Goal: Information Seeking & Learning: Learn about a topic

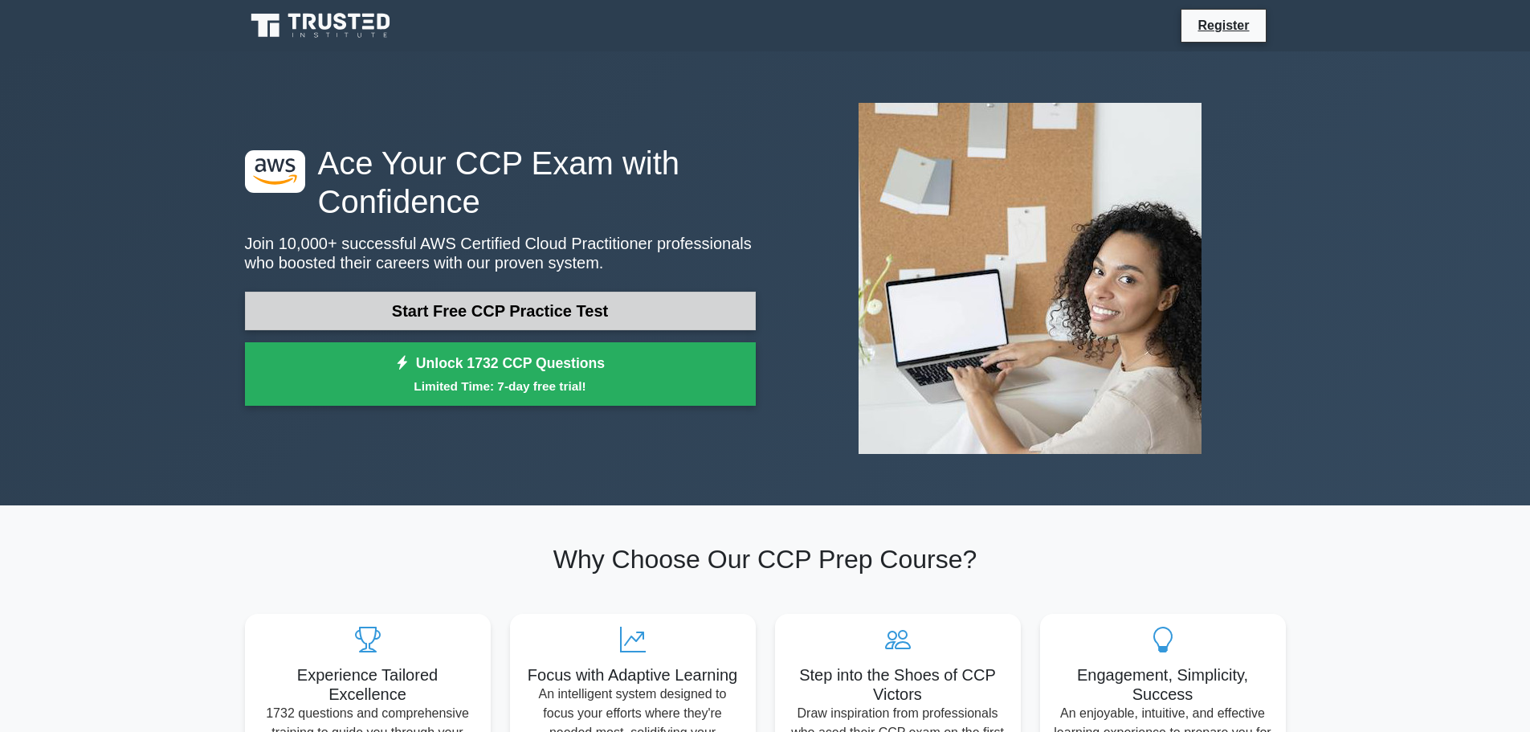
click at [499, 320] on link "Start Free CCP Practice Test" at bounding box center [500, 310] width 511 height 39
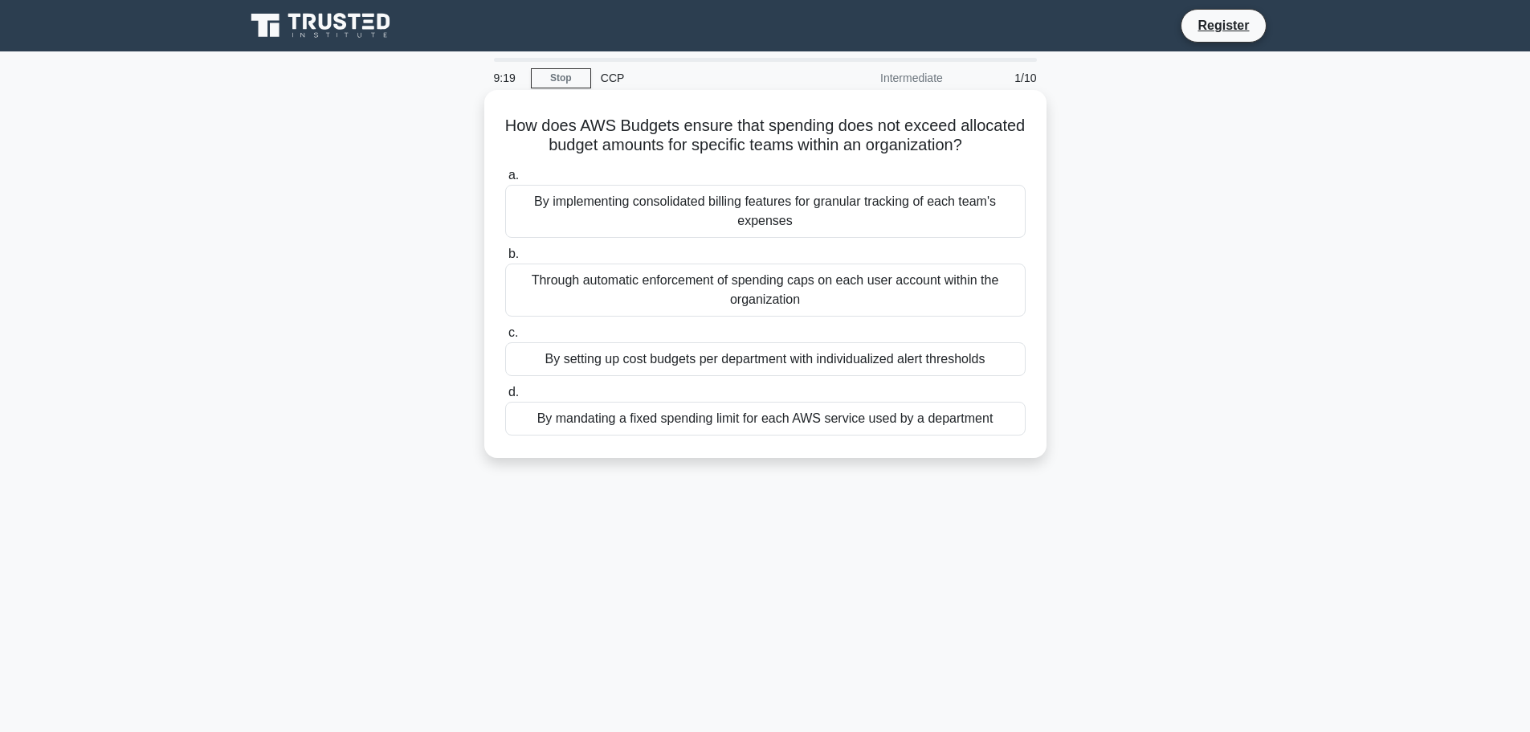
click at [590, 375] on div "By setting up cost budgets per department with individualized alert thresholds" at bounding box center [765, 359] width 520 height 34
click at [505, 338] on input "c. By setting up cost budgets per department with individualized alert threshol…" at bounding box center [505, 333] width 0 height 10
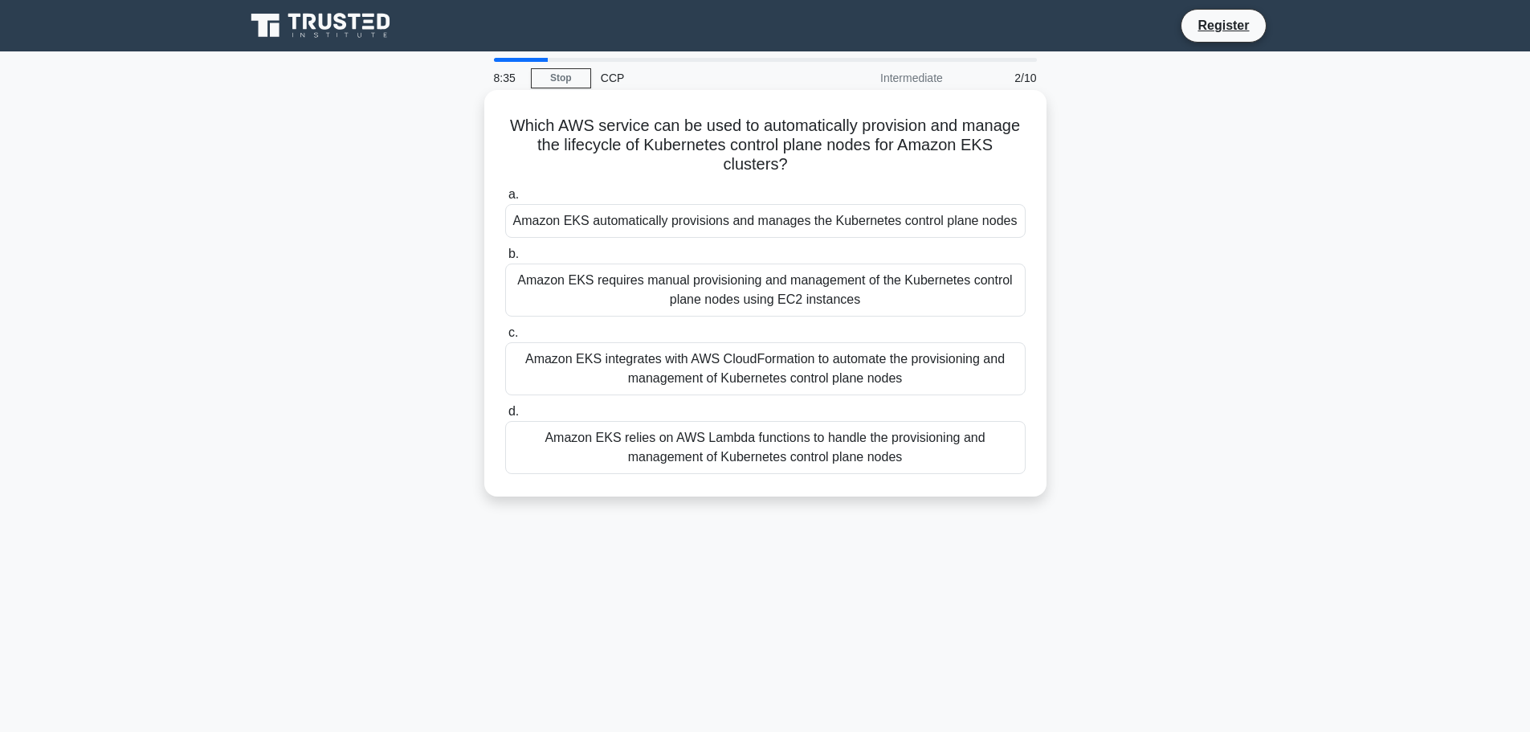
click at [665, 217] on div "Amazon EKS automatically provisions and manages the Kubernetes control plane no…" at bounding box center [765, 221] width 520 height 34
click at [505, 200] on input "a. Amazon EKS automatically provisions and manages the Kubernetes control plane…" at bounding box center [505, 195] width 0 height 10
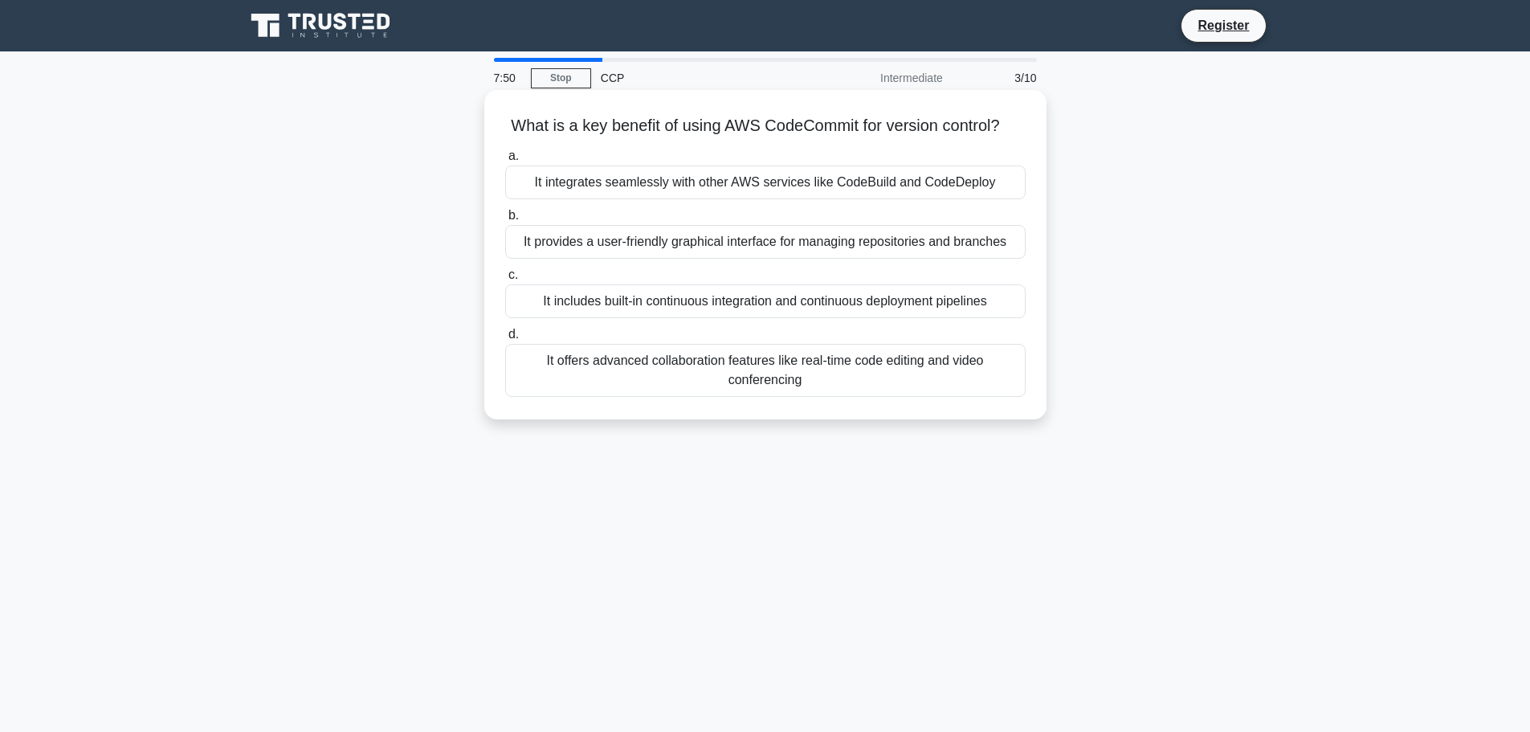
click at [622, 199] on div "It integrates seamlessly with other AWS services like CodeBuild and CodeDeploy" at bounding box center [765, 182] width 520 height 34
click at [505, 161] on input "a. It integrates seamlessly with other AWS services like CodeBuild and CodeDepl…" at bounding box center [505, 156] width 0 height 10
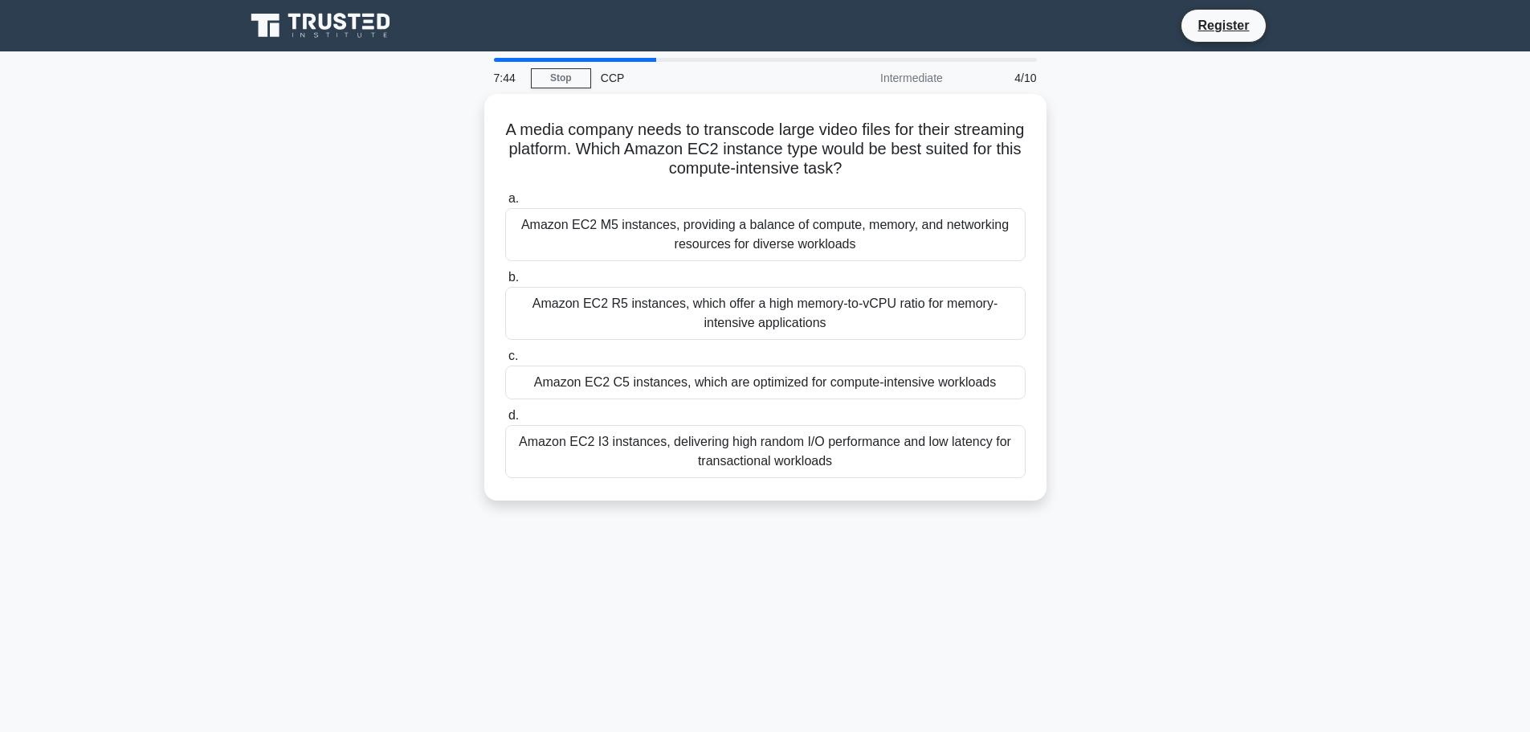
click at [617, 73] on div "CCP" at bounding box center [701, 78] width 221 height 32
click at [613, 76] on div "CCP" at bounding box center [701, 78] width 221 height 32
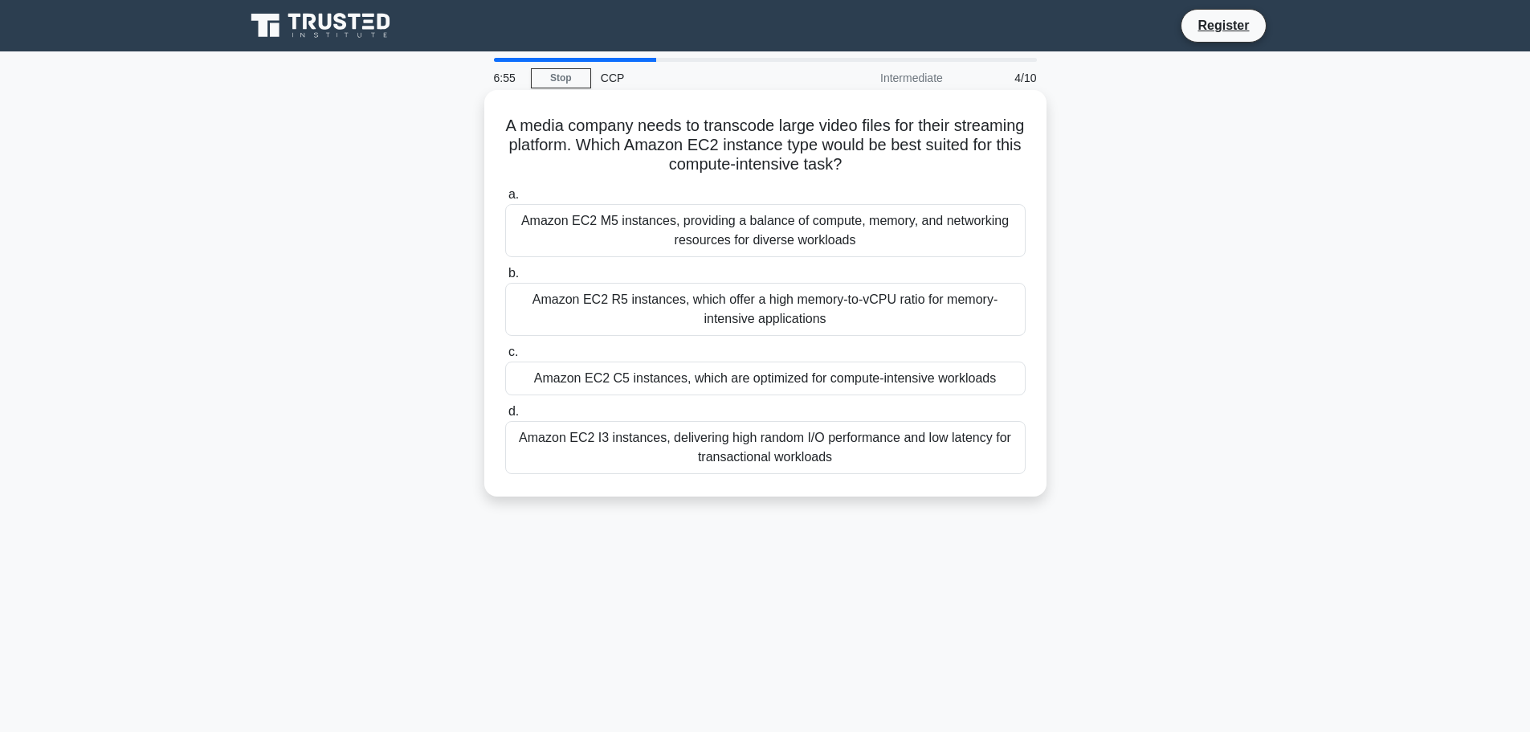
click at [909, 381] on div "Amazon EC2 C5 instances, which are optimized for compute-intensive workloads" at bounding box center [765, 378] width 520 height 34
click at [505, 357] on input "c. Amazon EC2 C5 instances, which are optimized for compute-intensive workloads" at bounding box center [505, 352] width 0 height 10
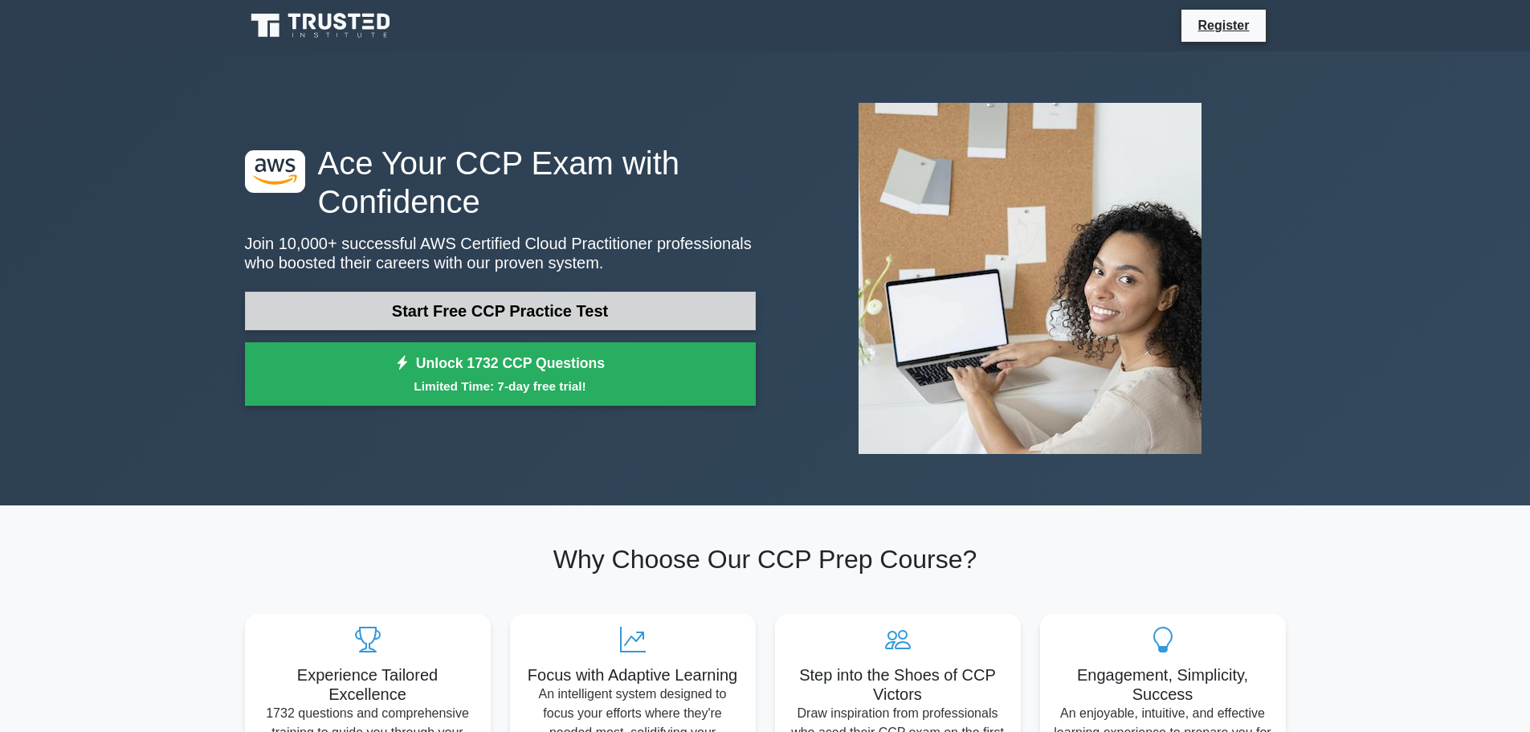
click at [439, 320] on link "Start Free CCP Practice Test" at bounding box center [500, 310] width 511 height 39
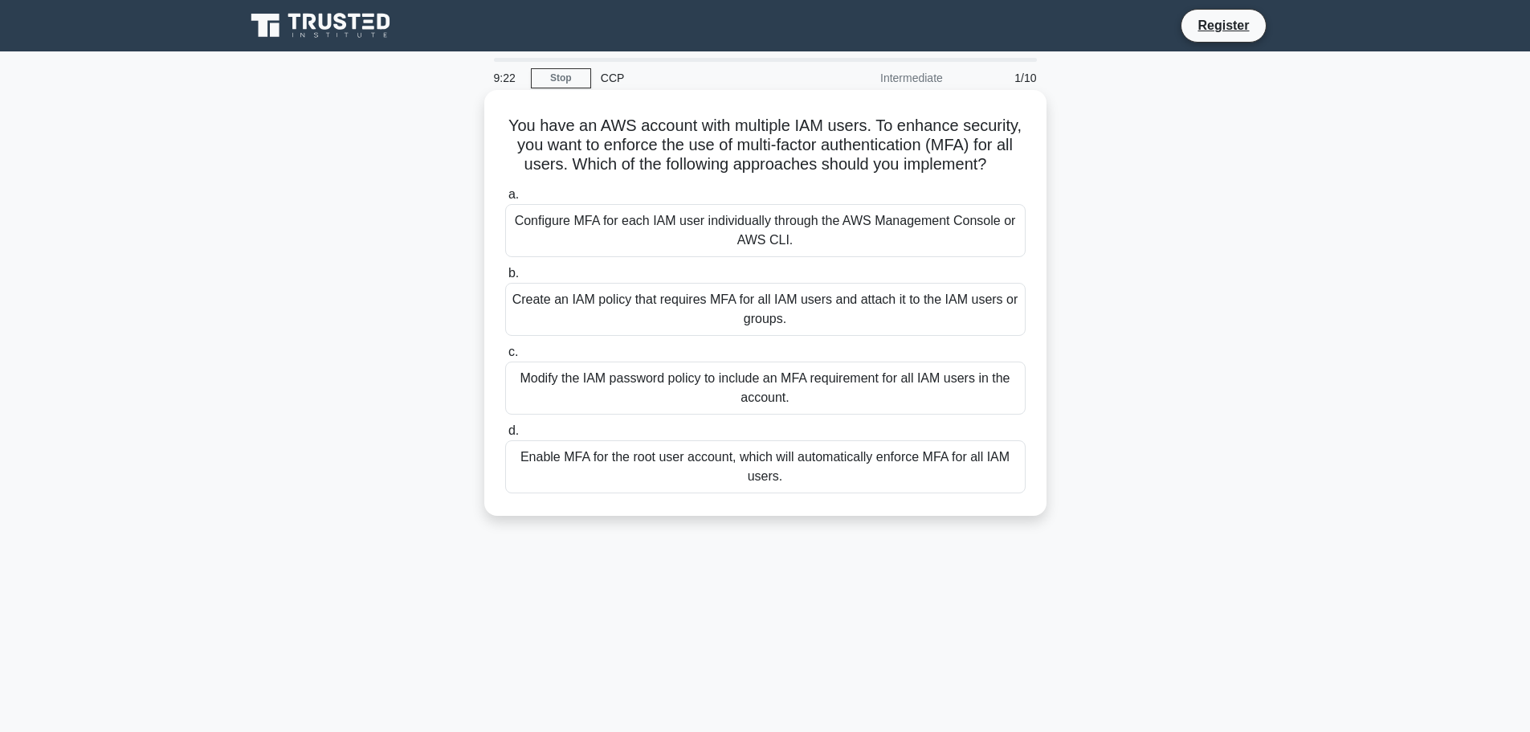
click at [755, 469] on div "Enable MFA for the root user account, which will automatically enforce MFA for …" at bounding box center [765, 466] width 520 height 53
click at [505, 436] on input "d. Enable MFA for the root user account, which will automatically enforce MFA f…" at bounding box center [505, 431] width 0 height 10
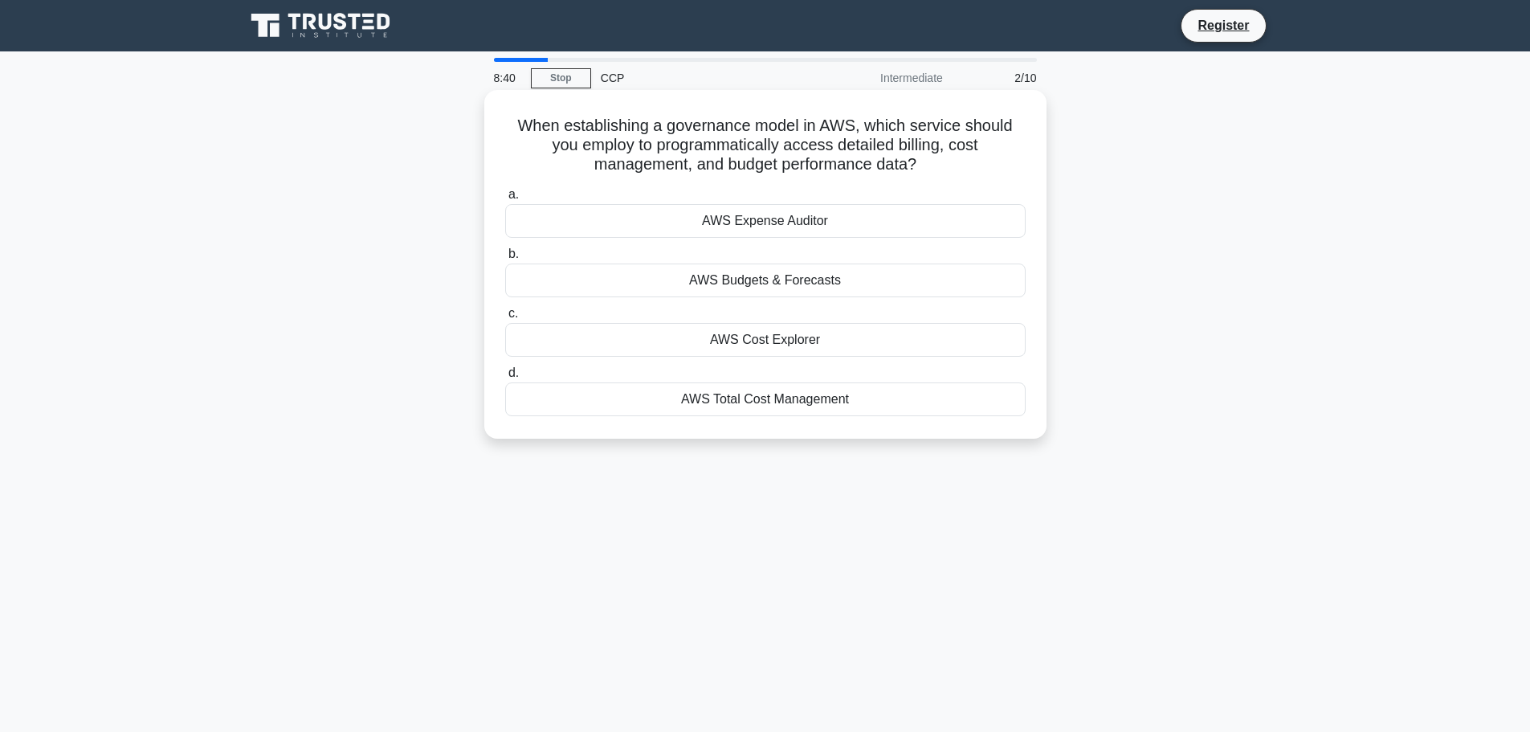
click at [738, 340] on div "AWS Cost Explorer" at bounding box center [765, 340] width 520 height 34
click at [505, 319] on input "c. AWS Cost Explorer" at bounding box center [505, 313] width 0 height 10
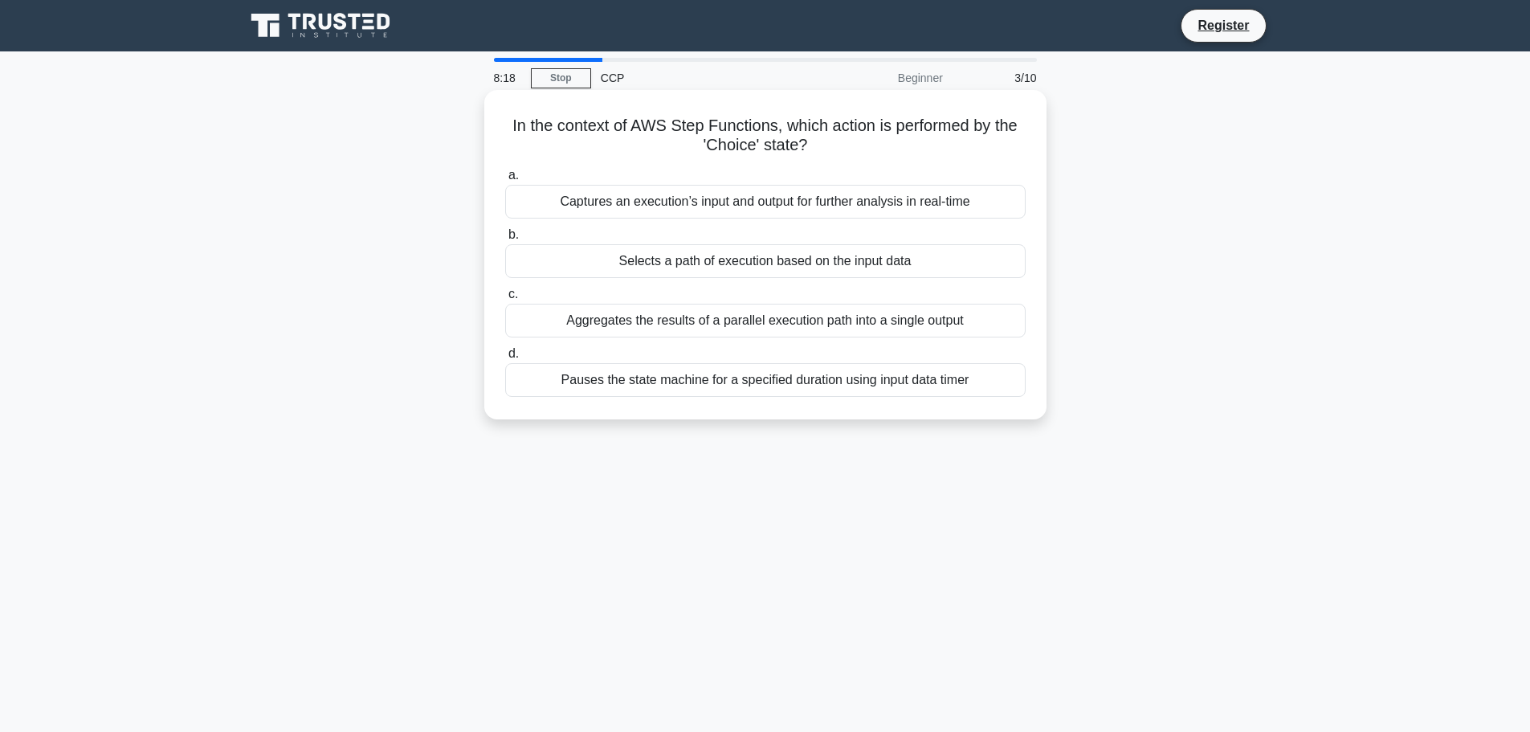
click at [761, 196] on div "Captures an execution’s input and output for further analysis in real-time" at bounding box center [765, 202] width 520 height 34
click at [505, 181] on input "a. Captures an execution’s input and output for further analysis in real-time" at bounding box center [505, 175] width 0 height 10
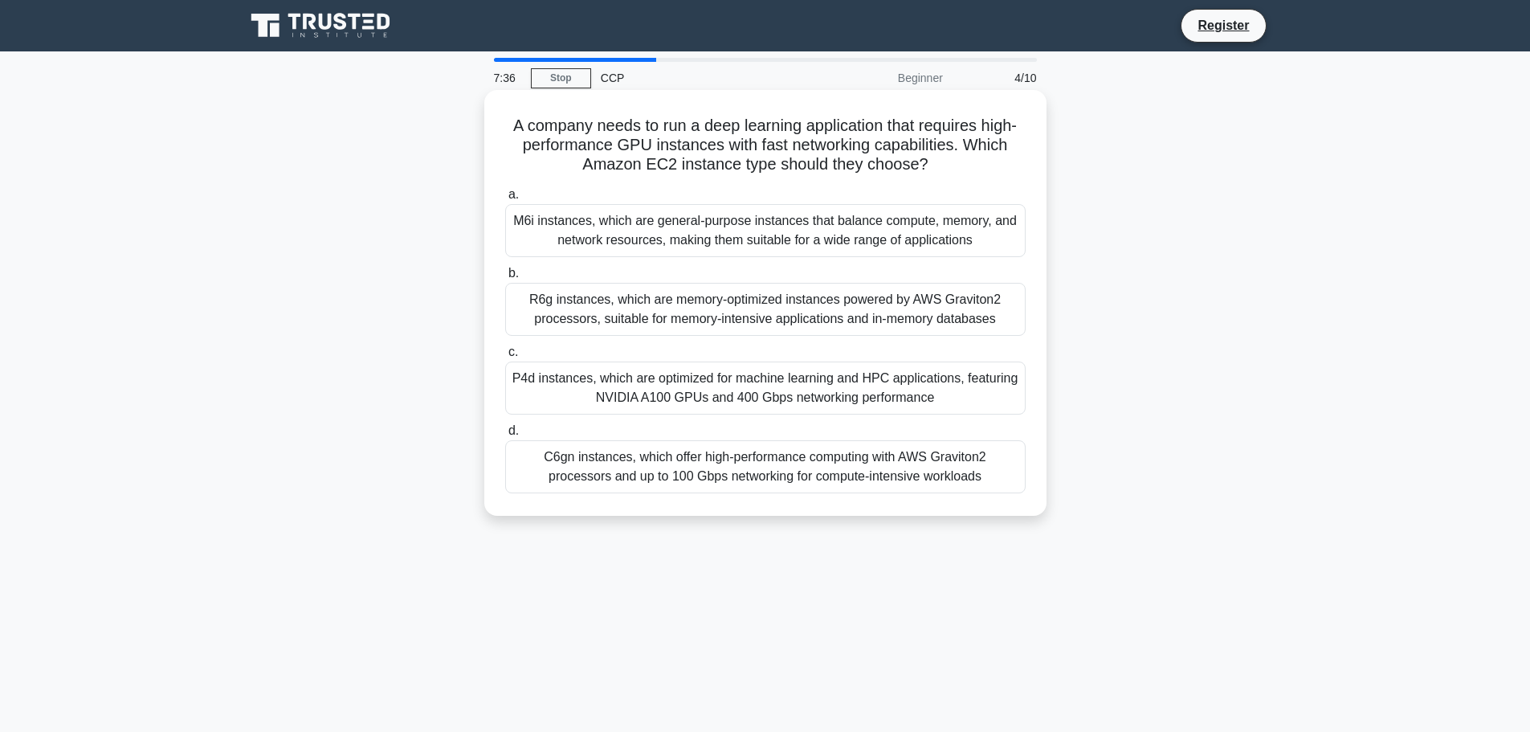
click at [707, 475] on div "C6gn instances, which offer high-performance computing with AWS Graviton2 proce…" at bounding box center [765, 466] width 520 height 53
click at [505, 436] on input "d. C6gn instances, which offer high-performance computing with AWS Graviton2 pr…" at bounding box center [505, 431] width 0 height 10
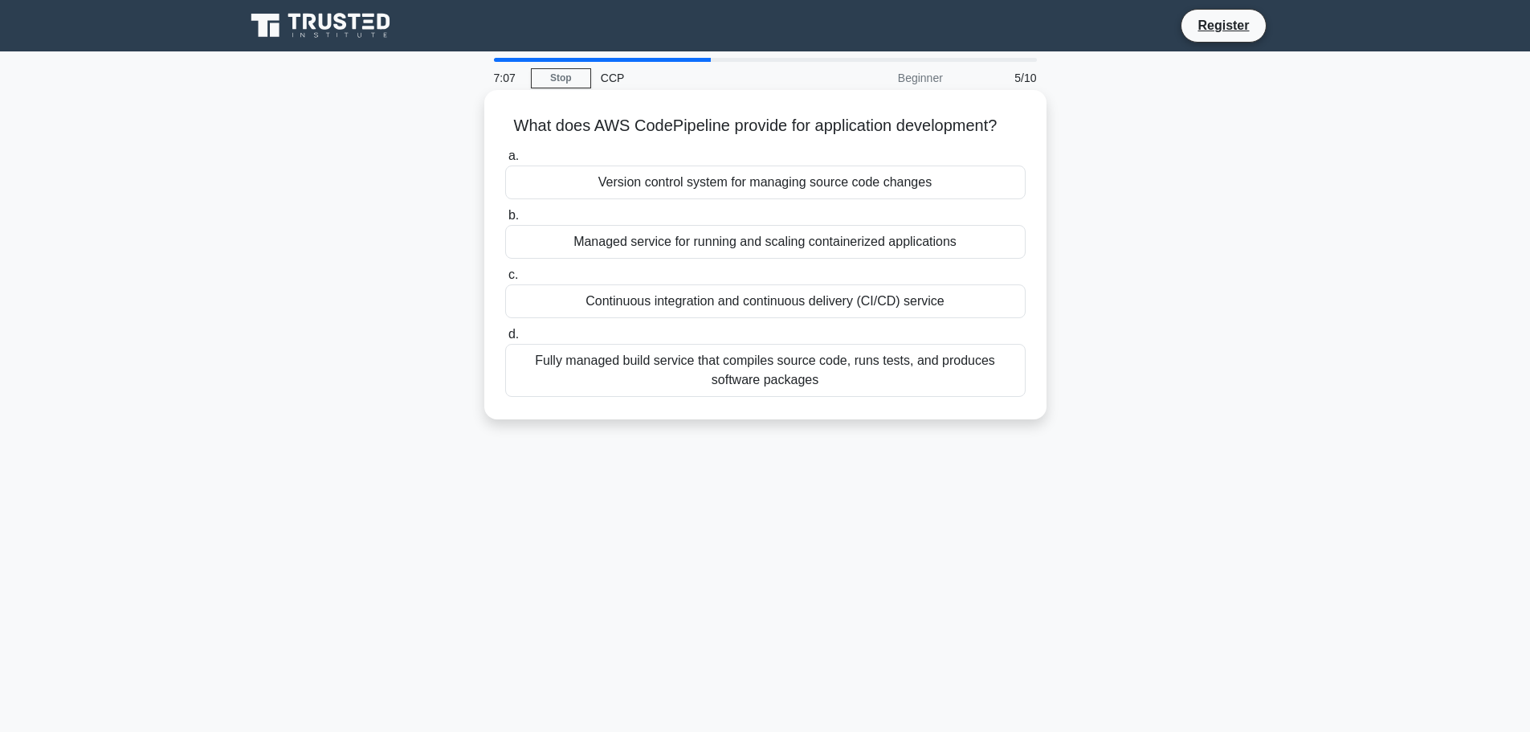
click at [817, 296] on div "Continuous integration and continuous delivery (CI/CD) service" at bounding box center [765, 301] width 520 height 34
click at [505, 280] on input "c. Continuous integration and continuous delivery (CI/CD) service" at bounding box center [505, 275] width 0 height 10
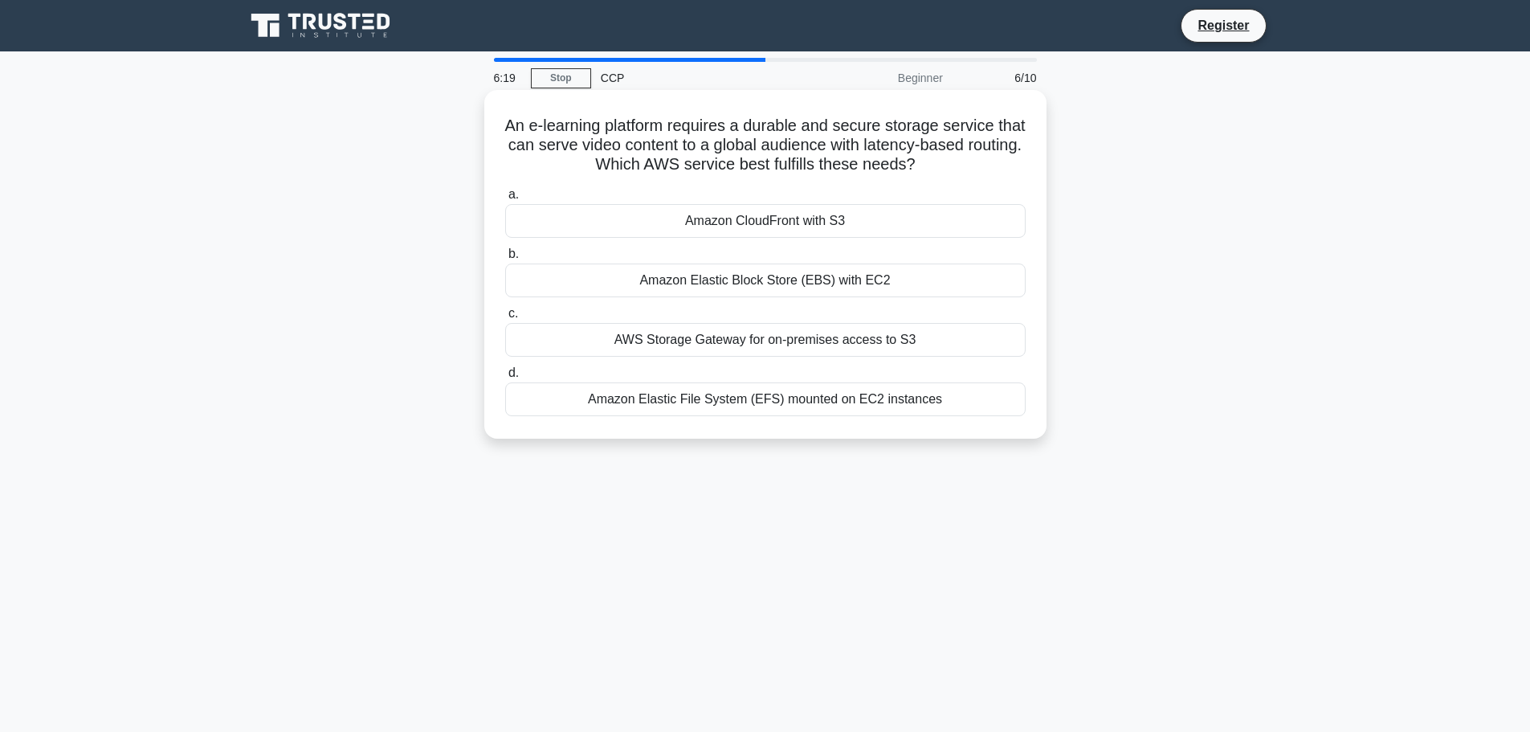
click at [799, 225] on div "Amazon CloudFront with S3" at bounding box center [765, 221] width 520 height 34
click at [505, 200] on input "a. Amazon CloudFront with S3" at bounding box center [505, 195] width 0 height 10
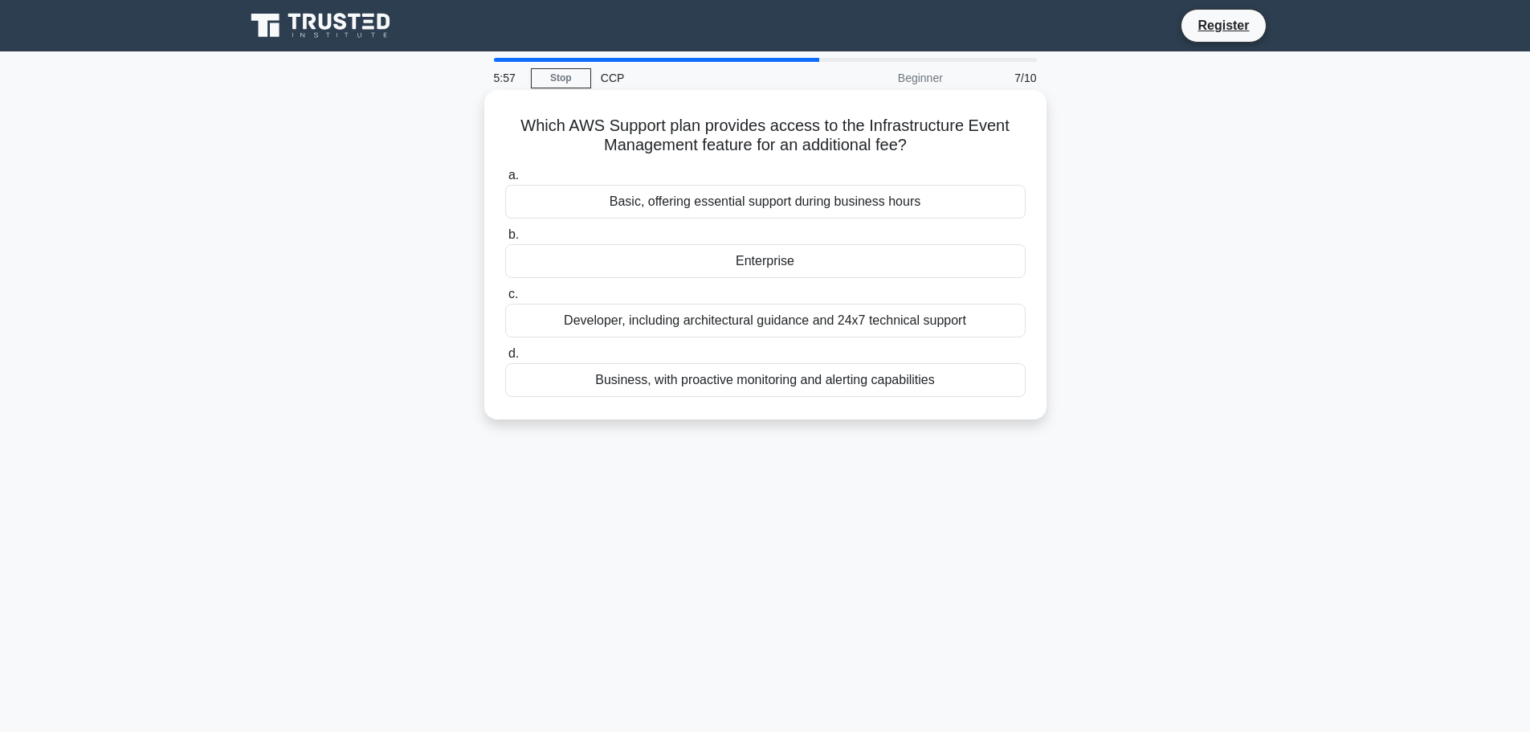
click at [707, 262] on div "Enterprise" at bounding box center [765, 261] width 520 height 34
click at [505, 240] on input "b. Enterprise" at bounding box center [505, 235] width 0 height 10
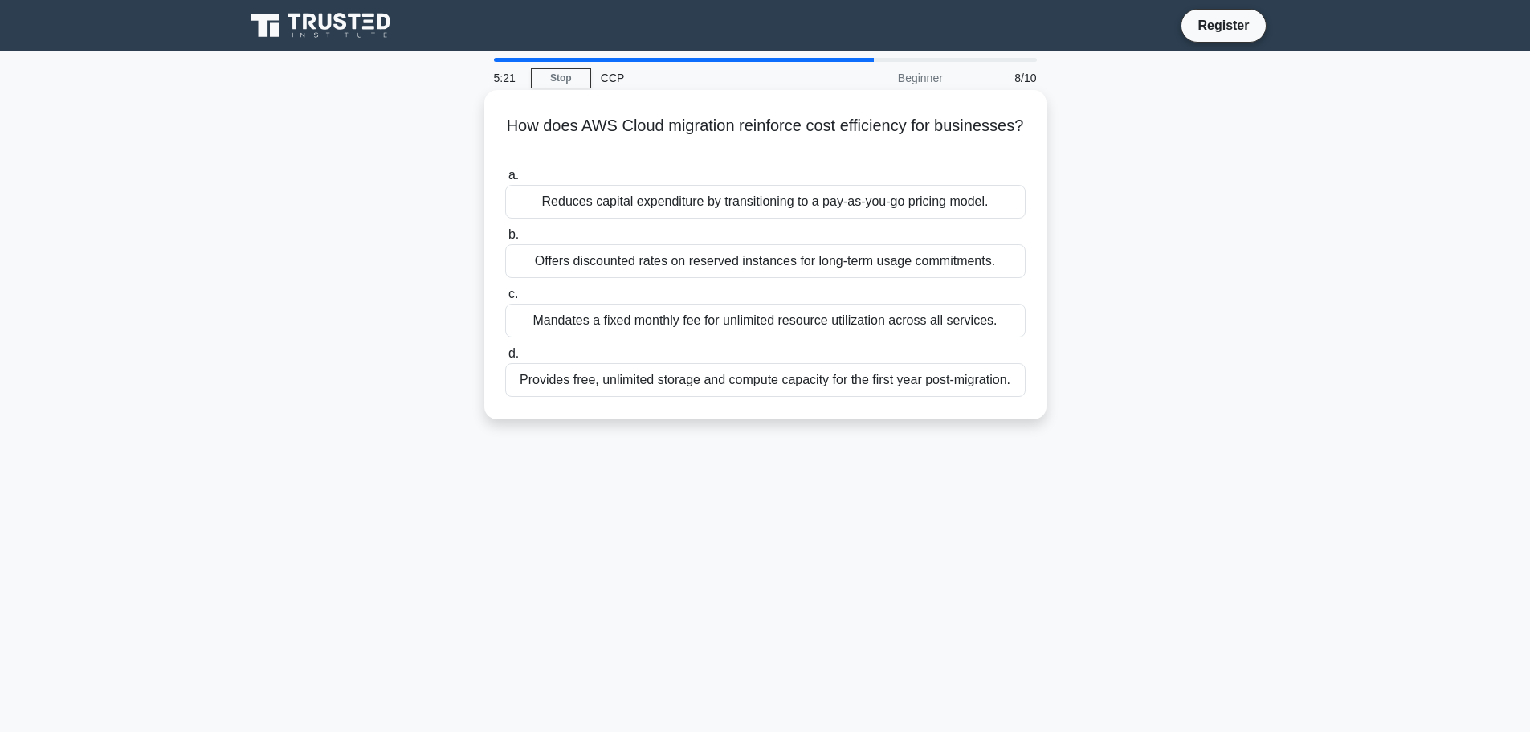
click at [801, 196] on div "Reduces capital expenditure by transitioning to a pay-as-you-go pricing model." at bounding box center [765, 202] width 520 height 34
click at [505, 181] on input "a. Reduces capital expenditure by transitioning to a pay-as-you-go pricing mode…" at bounding box center [505, 175] width 0 height 10
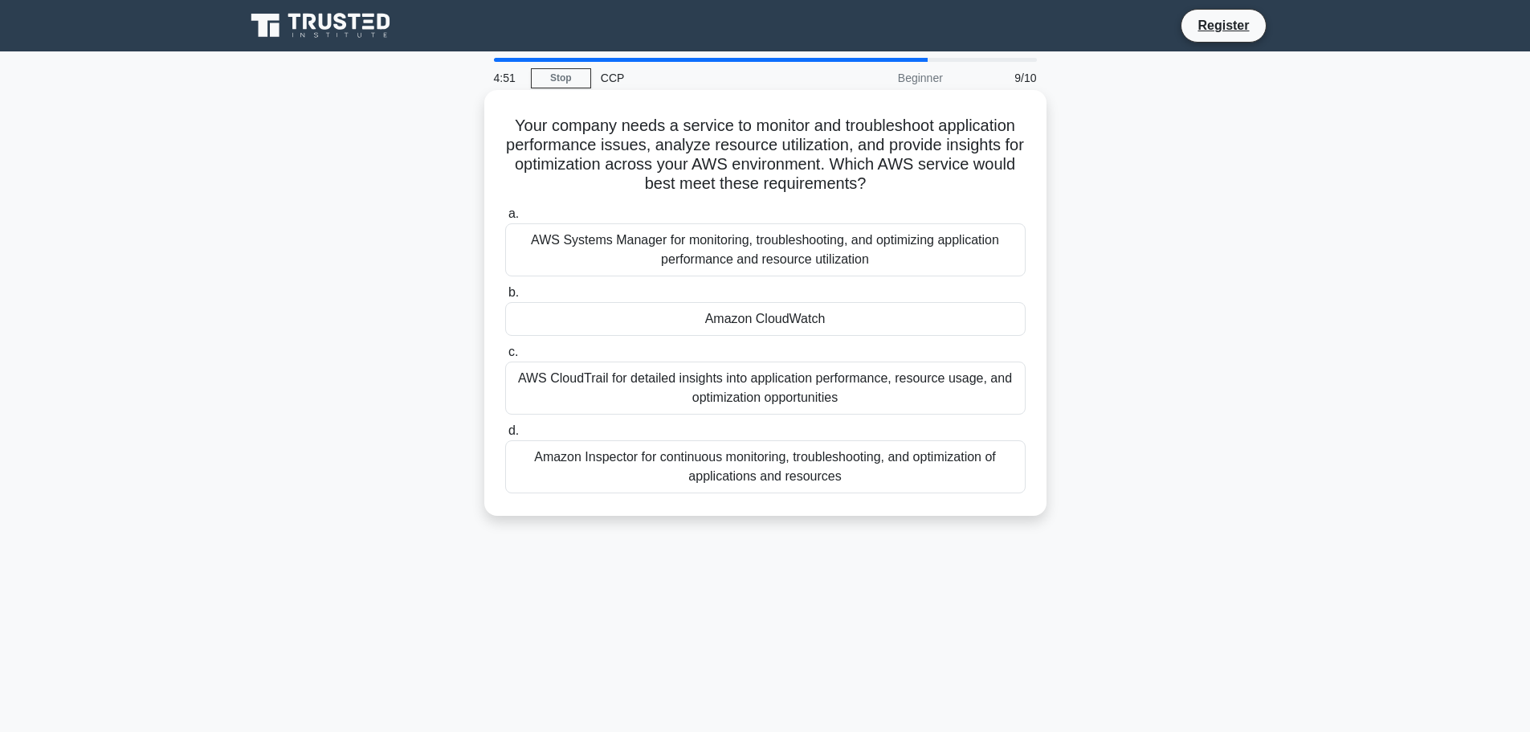
click at [597, 320] on div "Amazon CloudWatch" at bounding box center [765, 319] width 520 height 34
click at [505, 298] on input "b. Amazon CloudWatch" at bounding box center [505, 292] width 0 height 10
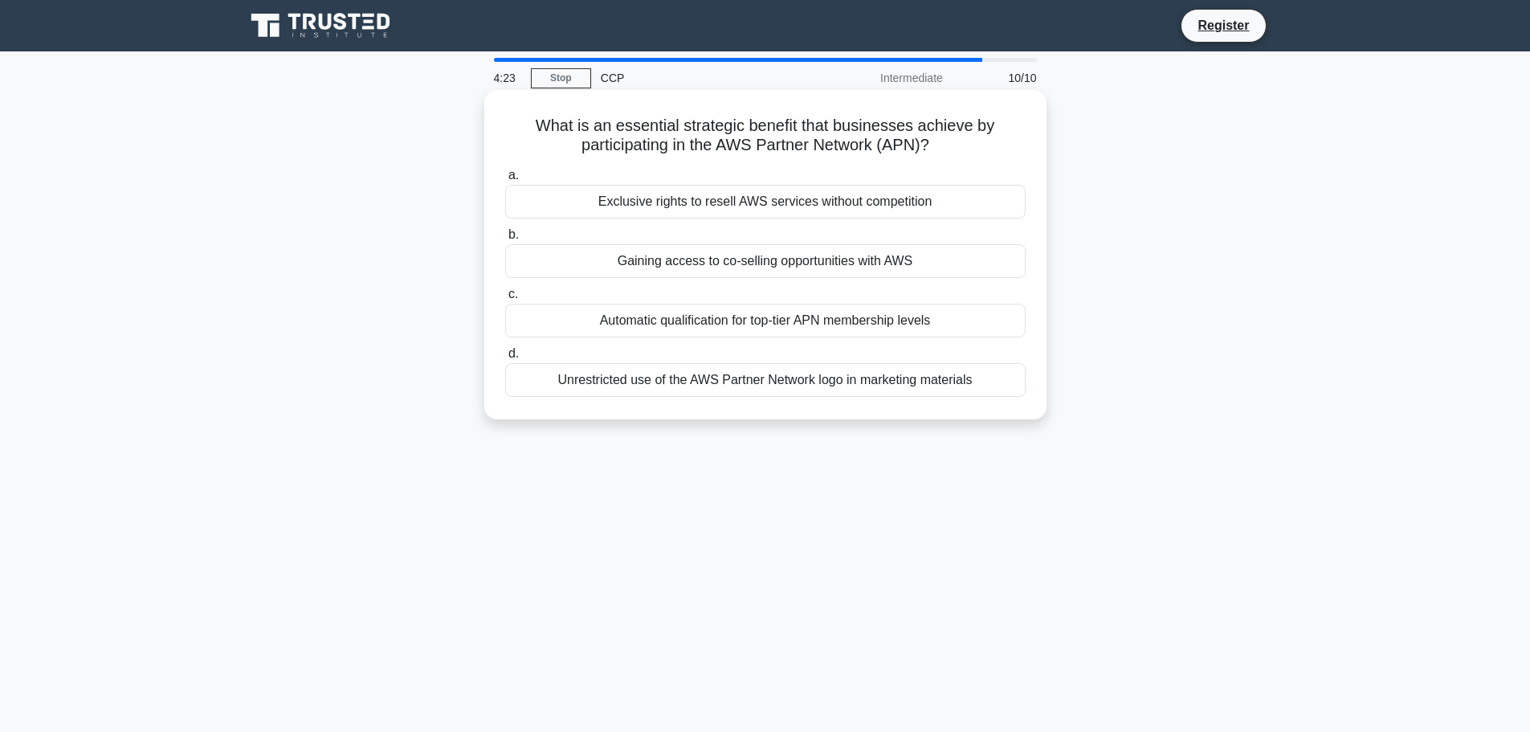
click at [664, 319] on div "Automatic qualification for top-tier APN membership levels" at bounding box center [765, 321] width 520 height 34
click at [505, 300] on input "c. Automatic qualification for top-tier APN membership levels" at bounding box center [505, 294] width 0 height 10
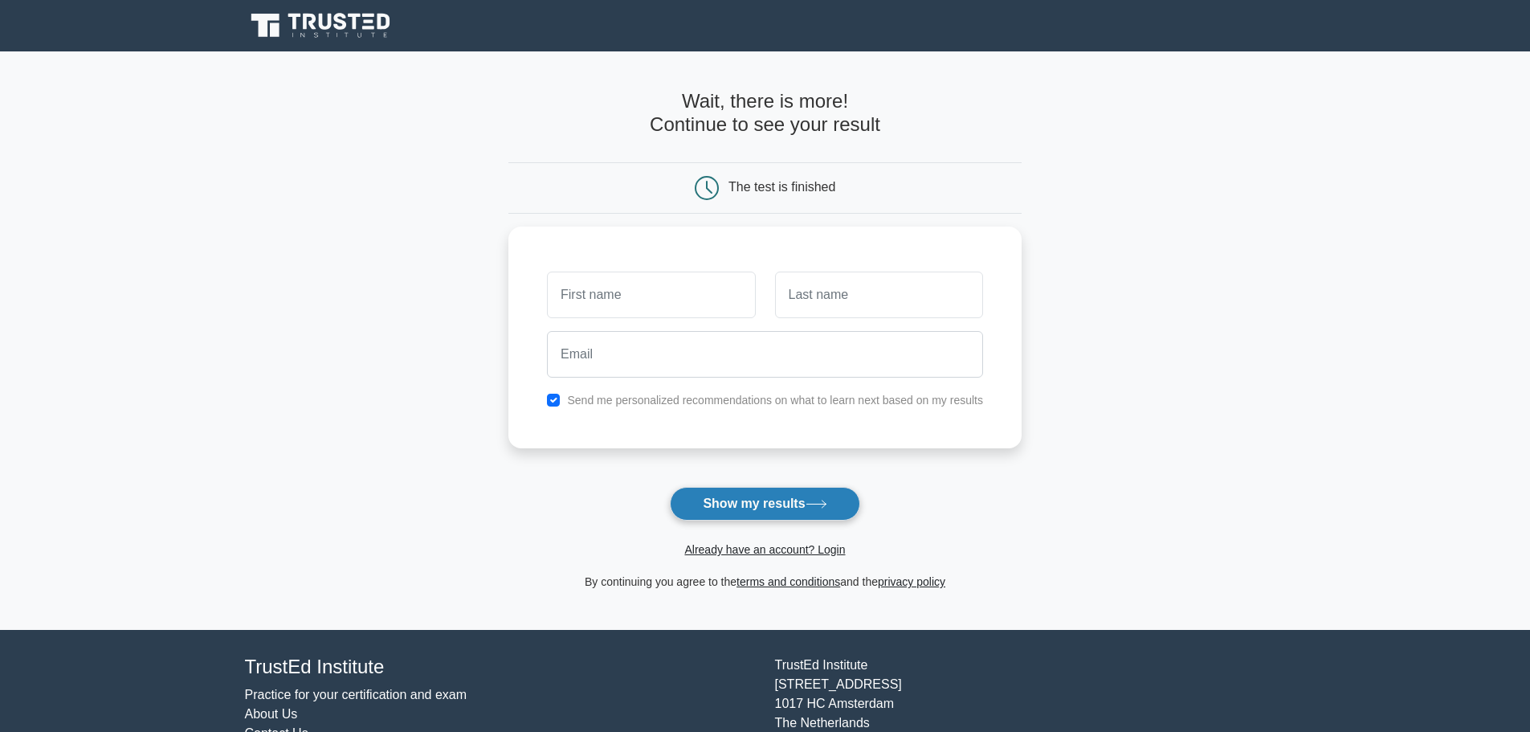
click at [748, 507] on button "Show my results" at bounding box center [765, 504] width 190 height 34
click at [627, 284] on input "text" at bounding box center [651, 290] width 208 height 47
type input "jaime"
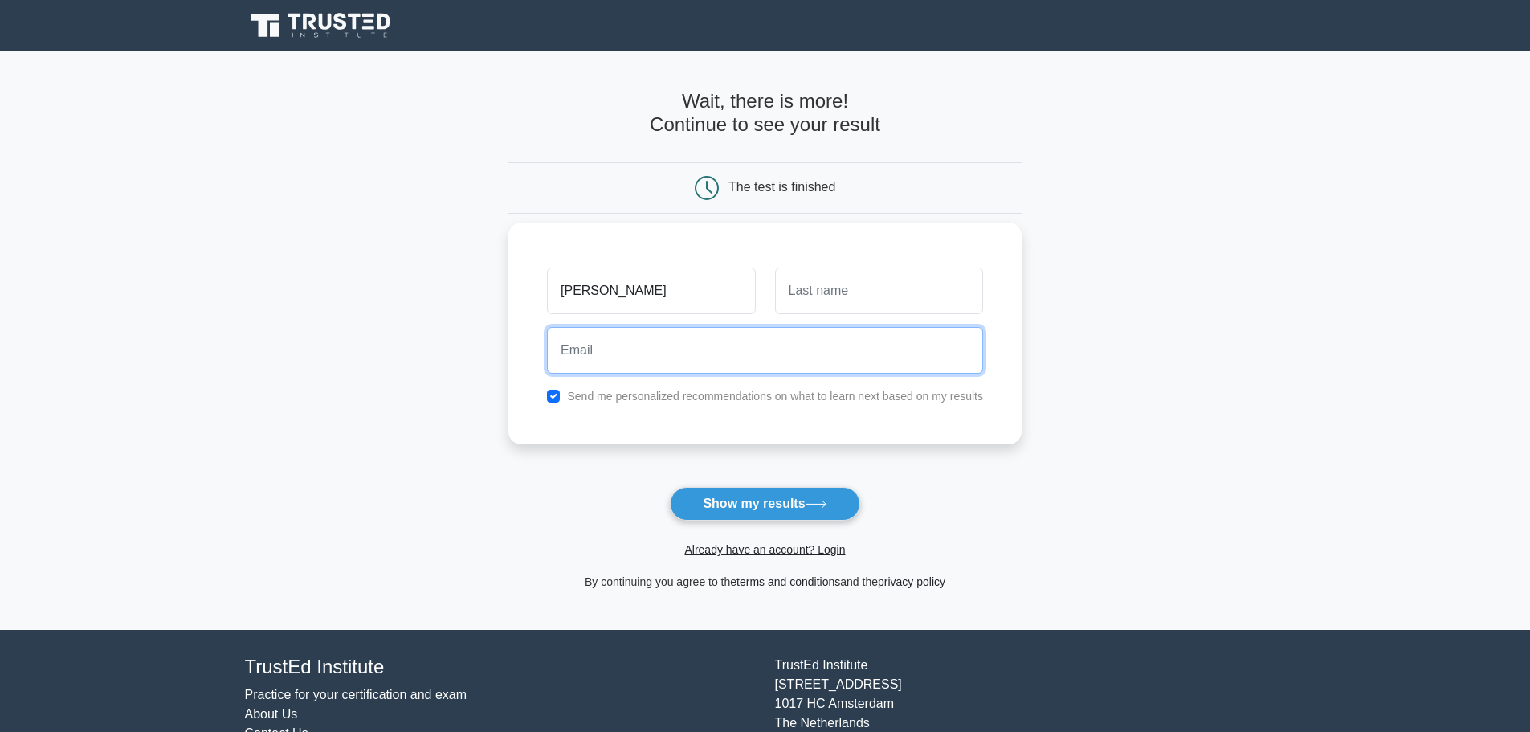
click at [613, 351] on input "email" at bounding box center [765, 350] width 436 height 47
type input "j"
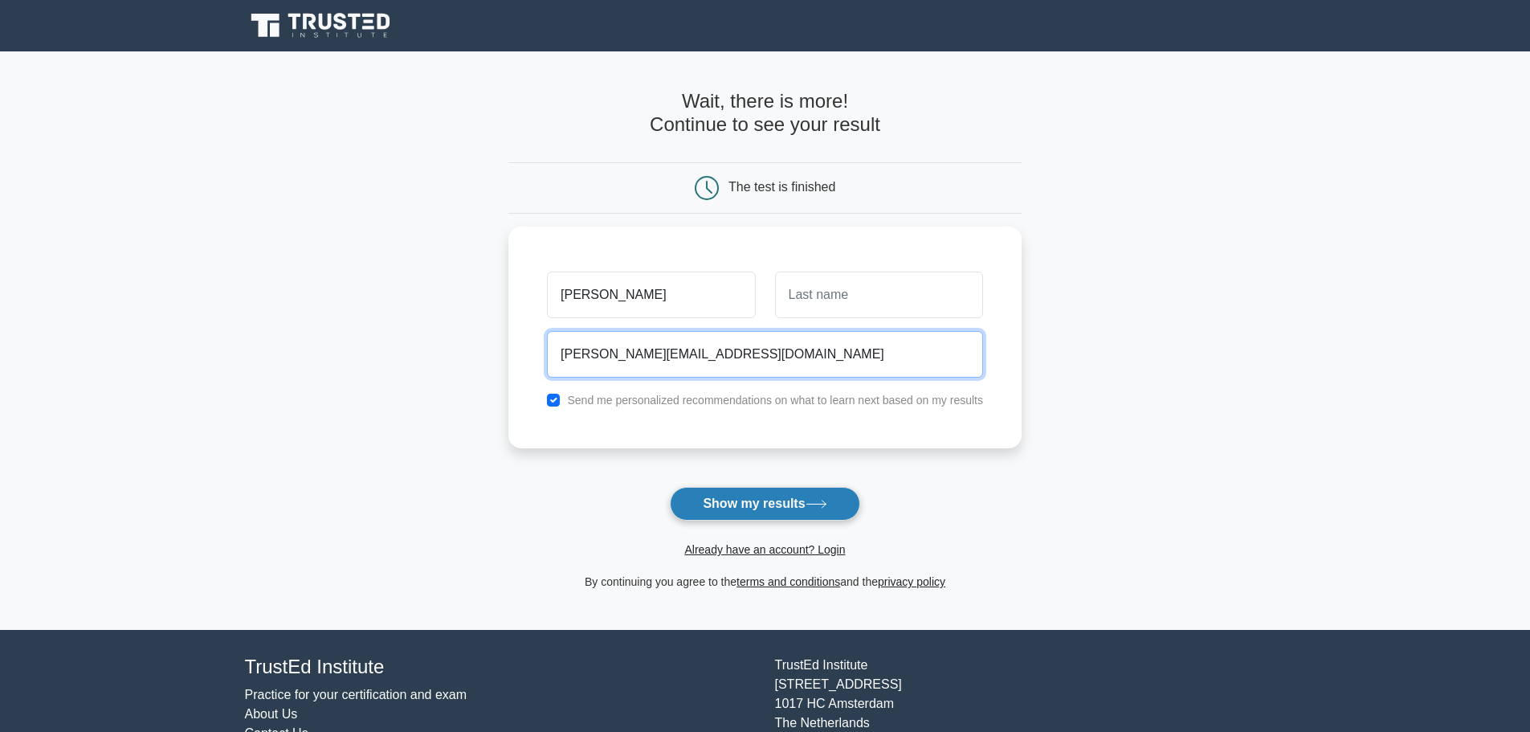
type input "jandres.6582@gmail.com"
click at [767, 495] on button "Show my results" at bounding box center [765, 504] width 190 height 34
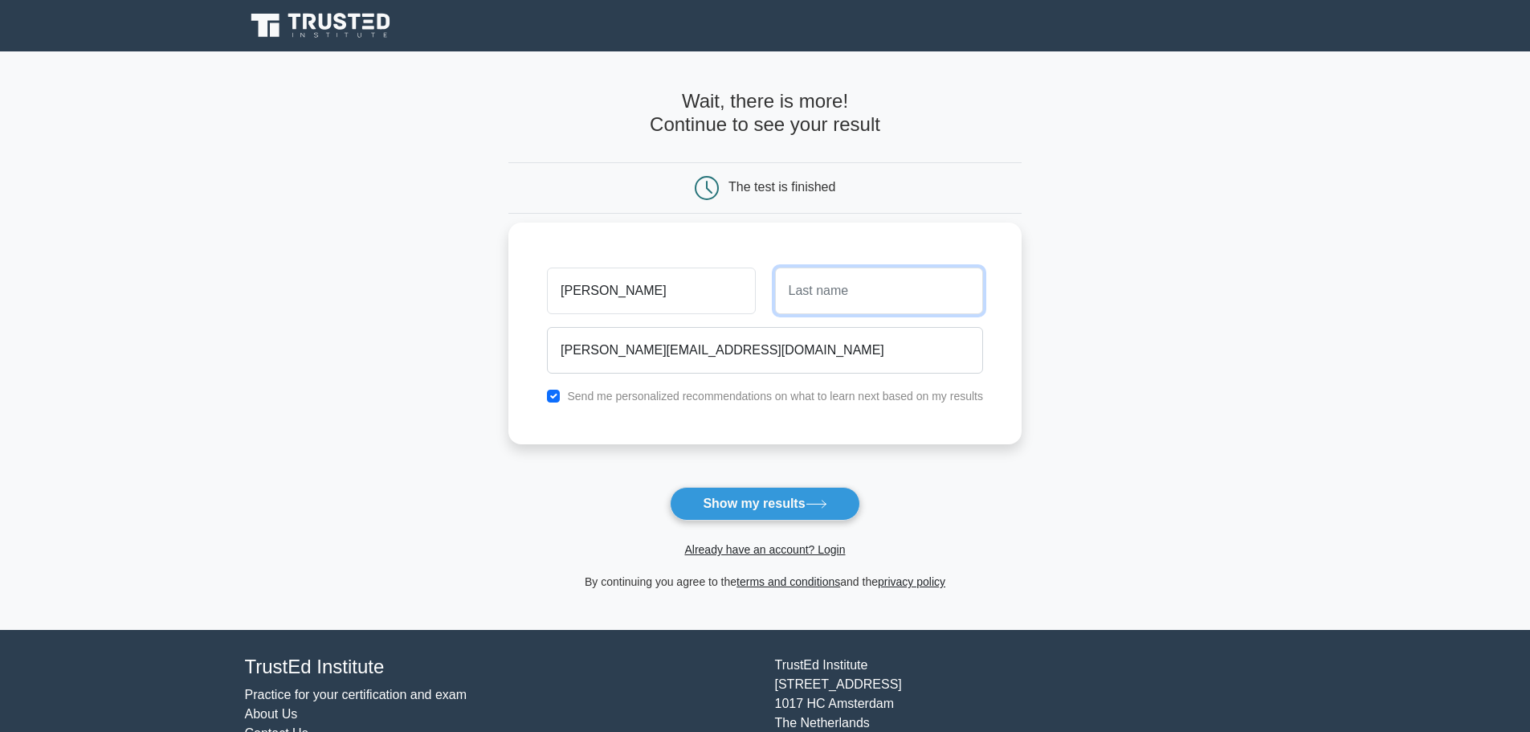
click at [832, 274] on input "text" at bounding box center [879, 290] width 208 height 47
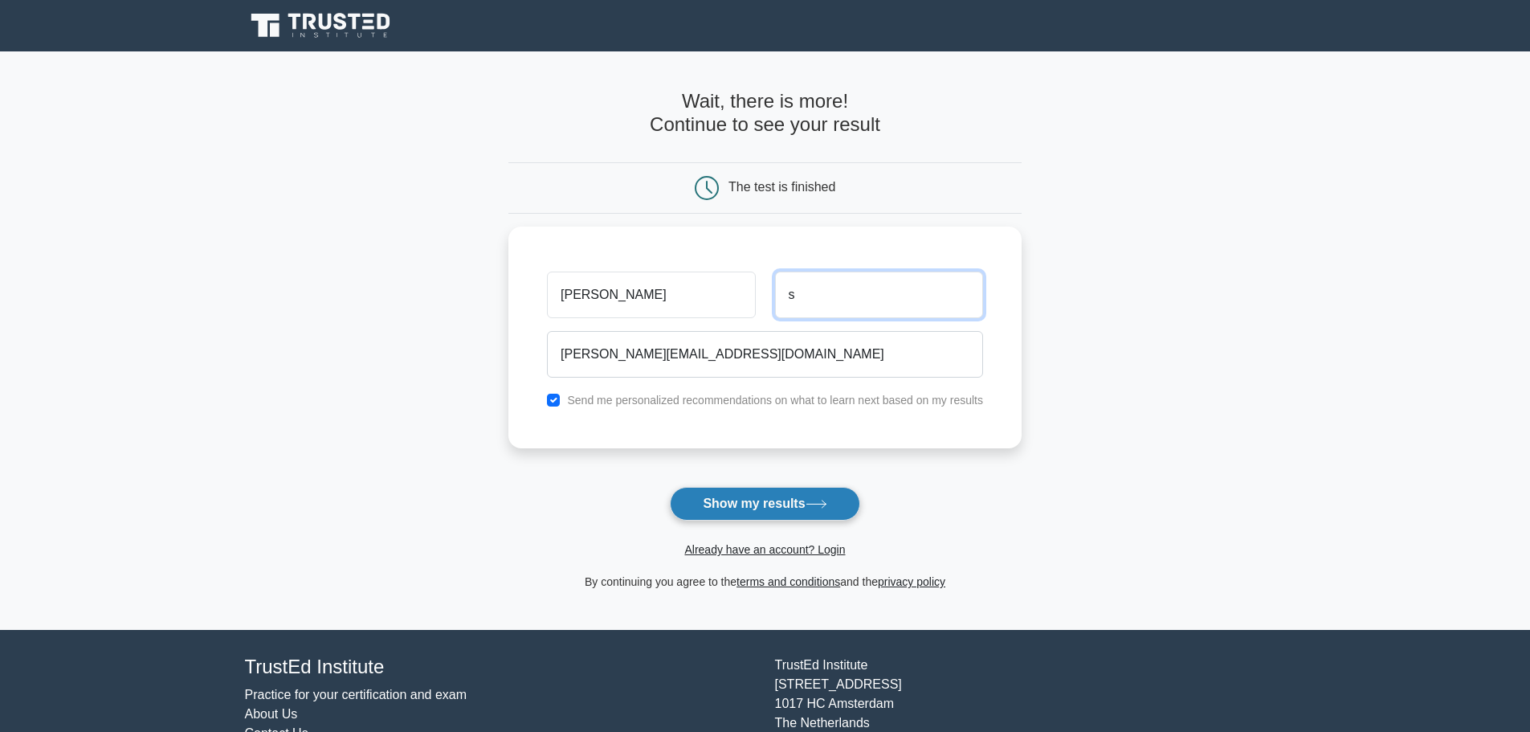
type input "s"
click at [736, 492] on button "Show my results" at bounding box center [765, 504] width 190 height 34
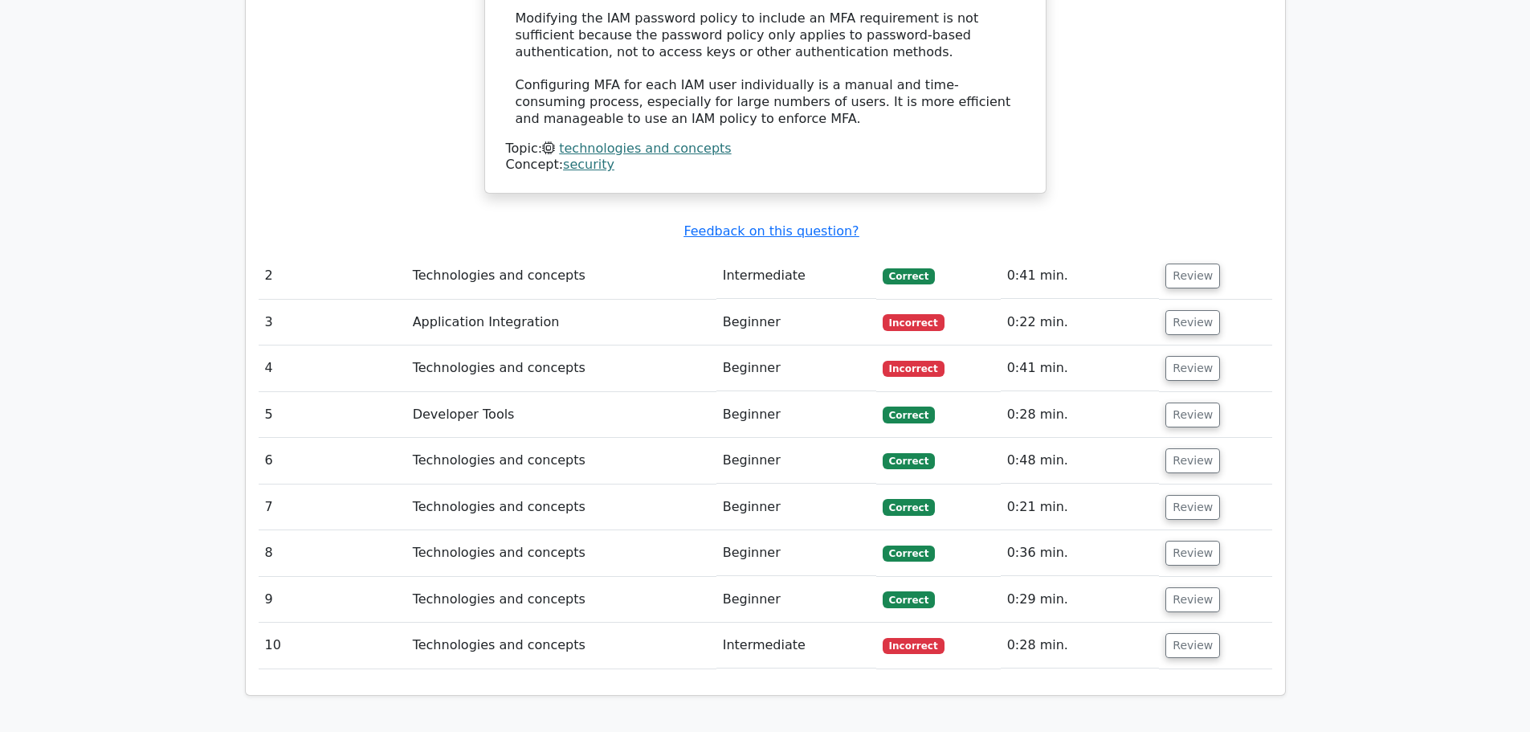
scroll to position [1847, 0]
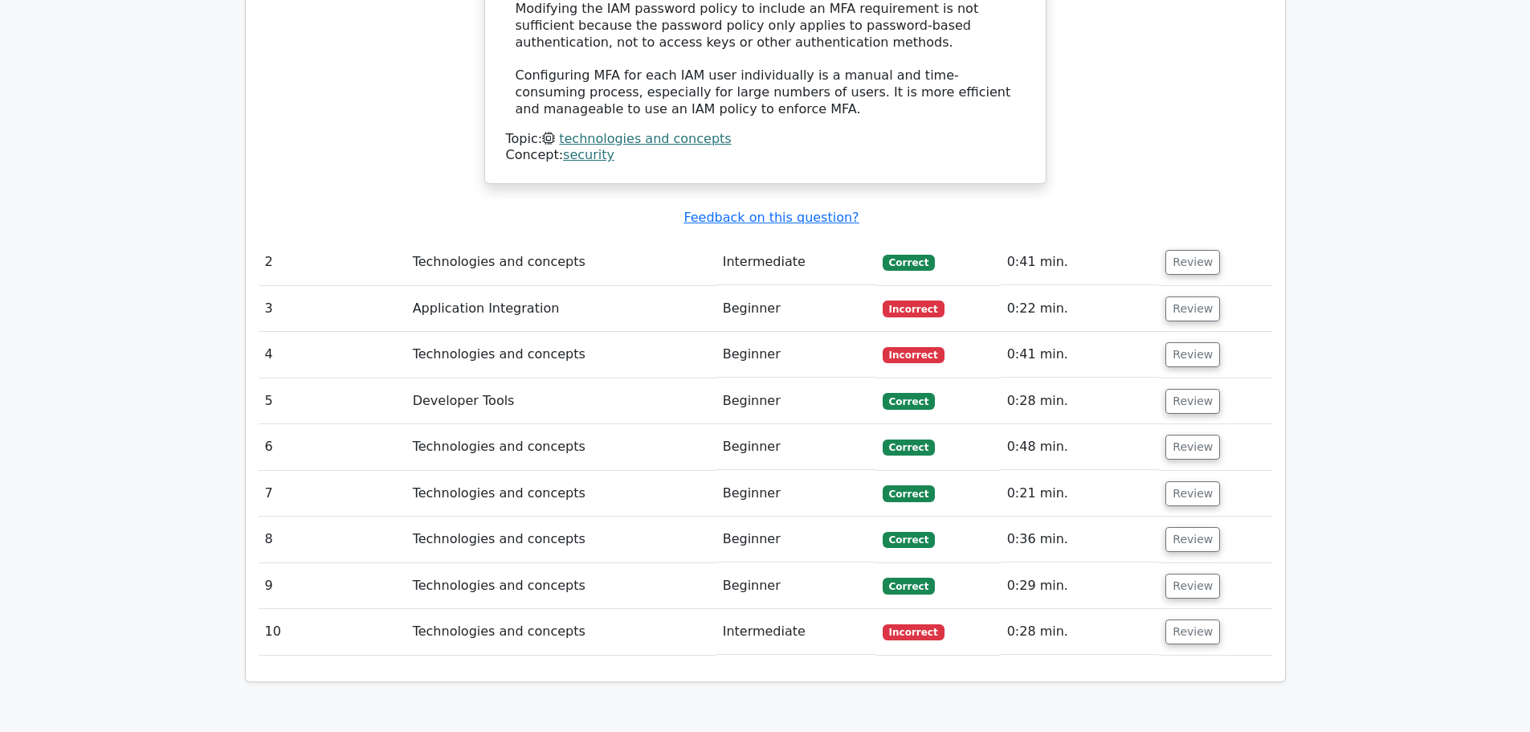
click at [507, 332] on td "Technologies and concepts" at bounding box center [561, 355] width 310 height 46
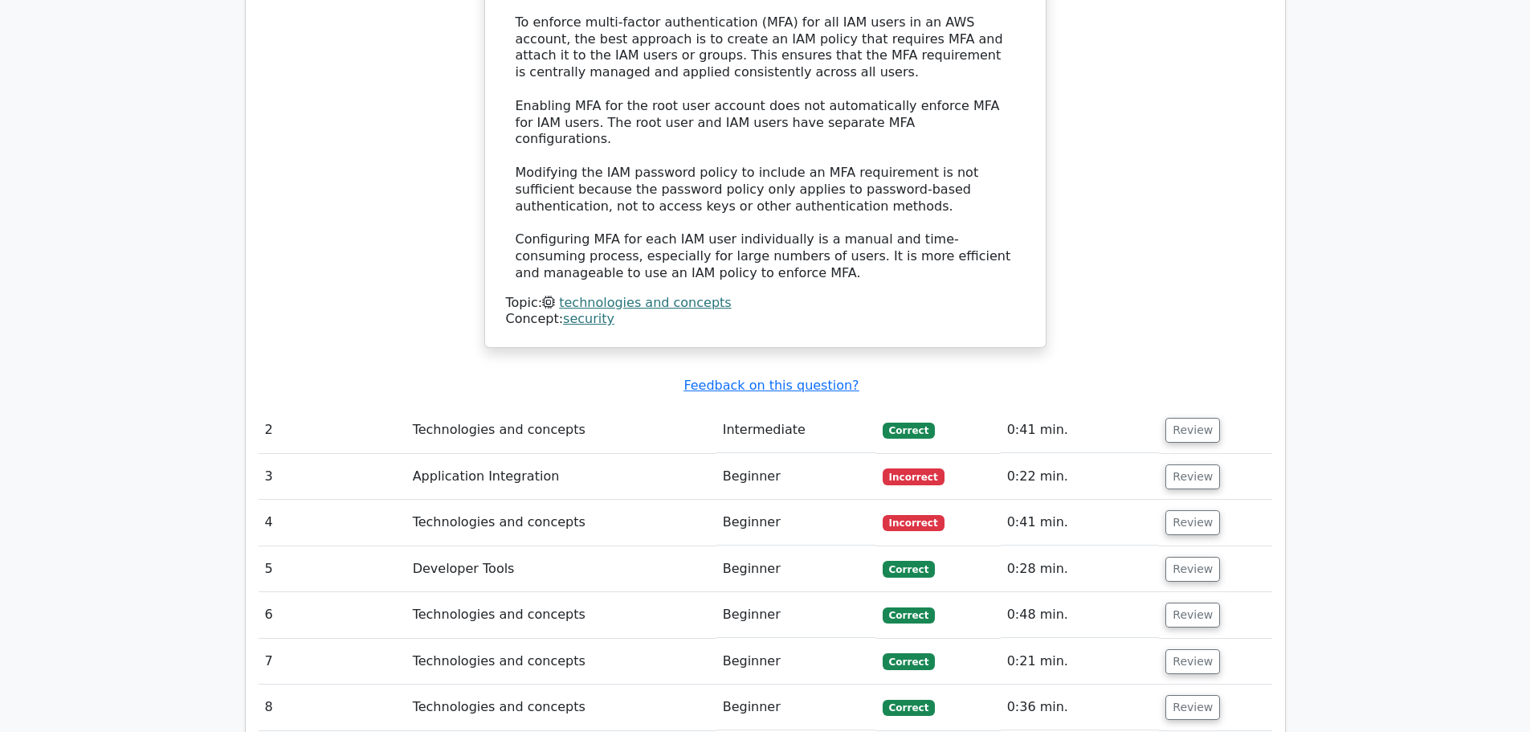
scroll to position [1686, 0]
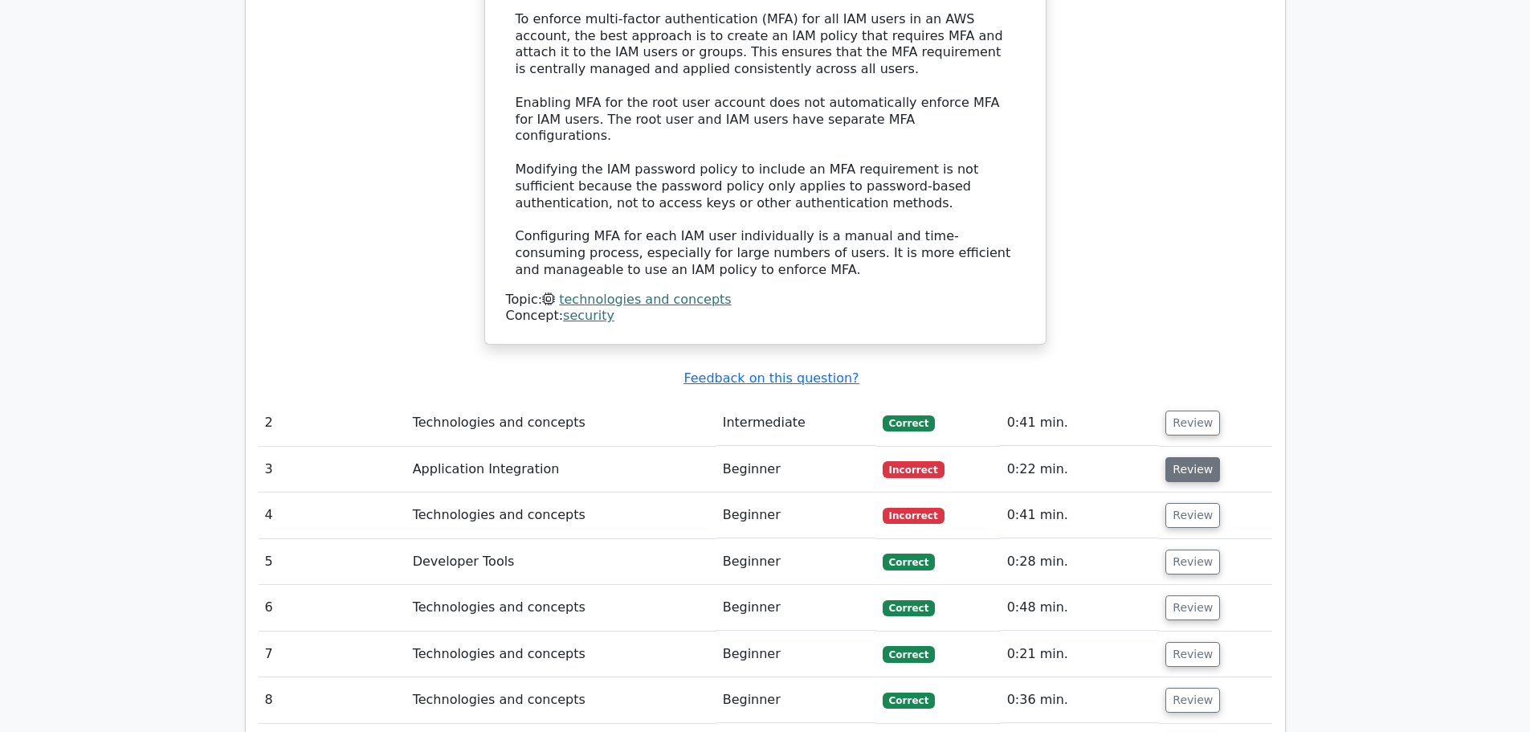
click at [1168, 457] on button "Review" at bounding box center [1192, 469] width 55 height 25
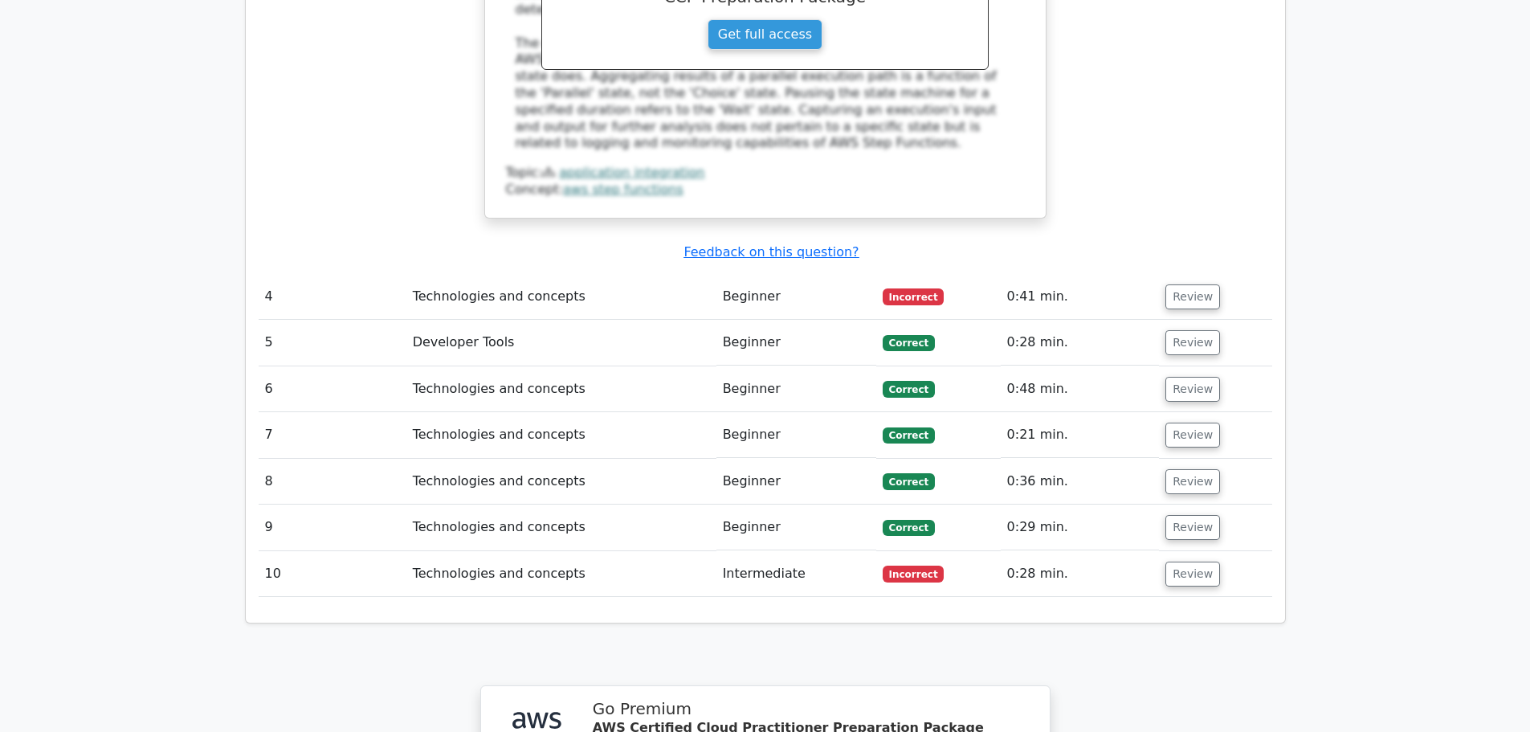
scroll to position [2570, 0]
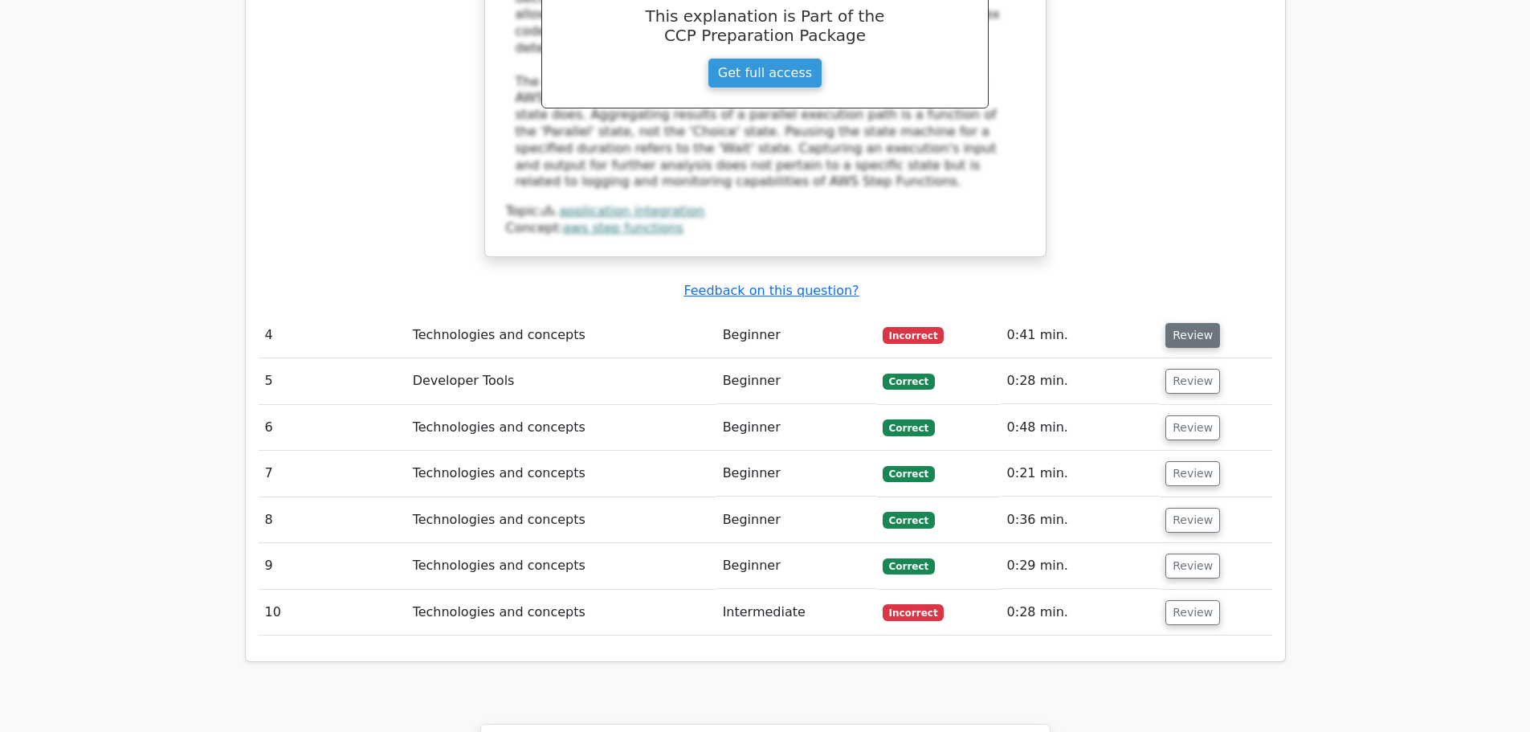
click at [1179, 323] on button "Review" at bounding box center [1192, 335] width 55 height 25
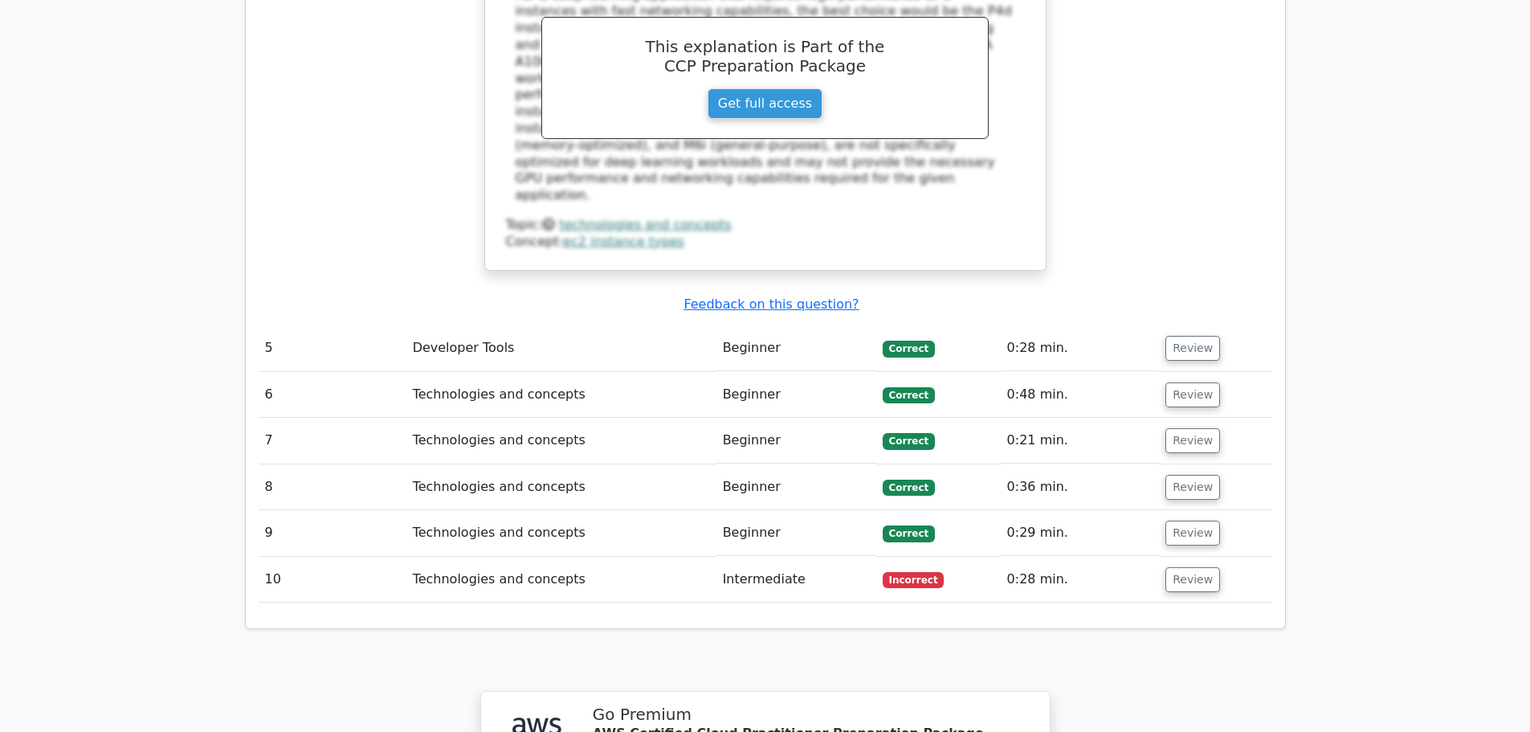
scroll to position [3453, 0]
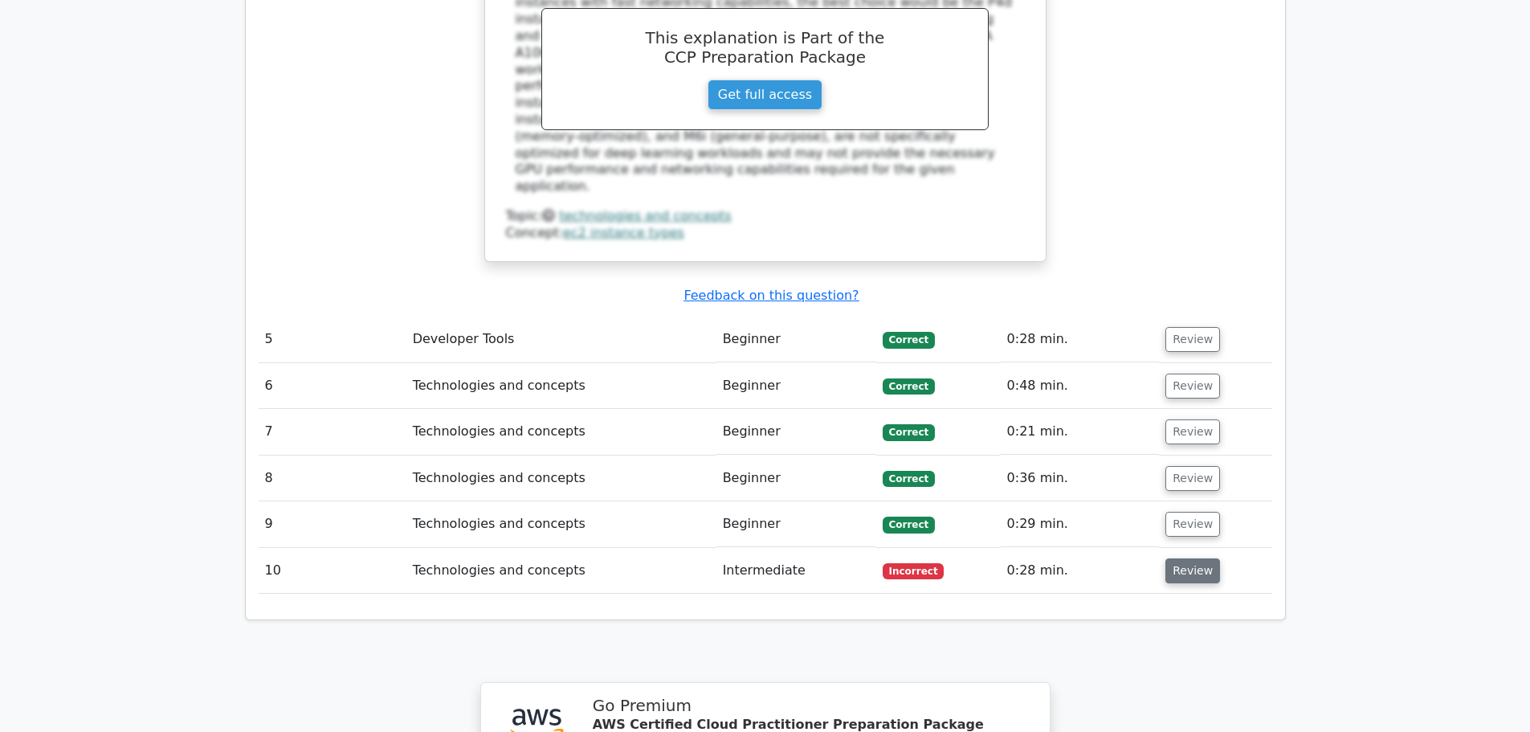
click at [1184, 558] on button "Review" at bounding box center [1192, 570] width 55 height 25
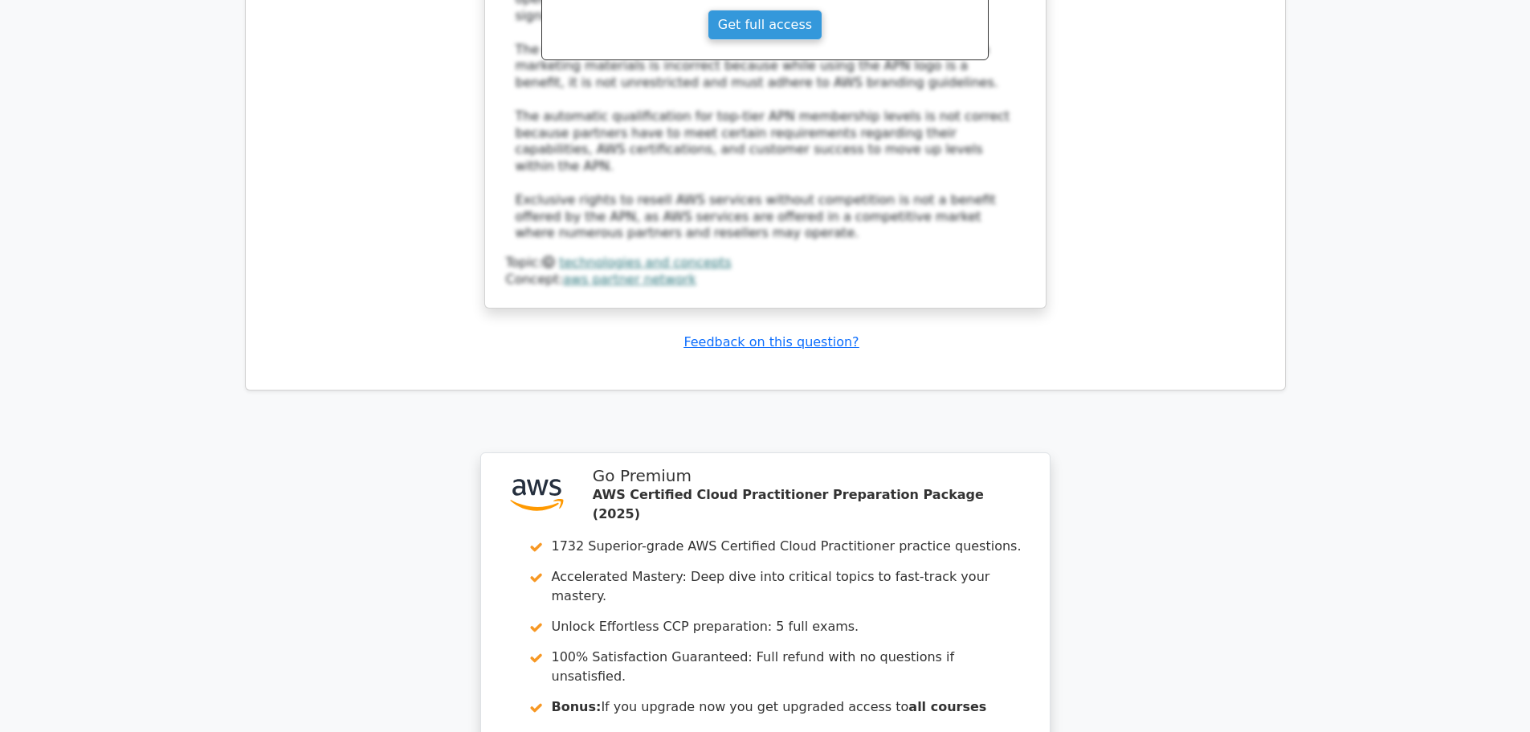
scroll to position [4615, 0]
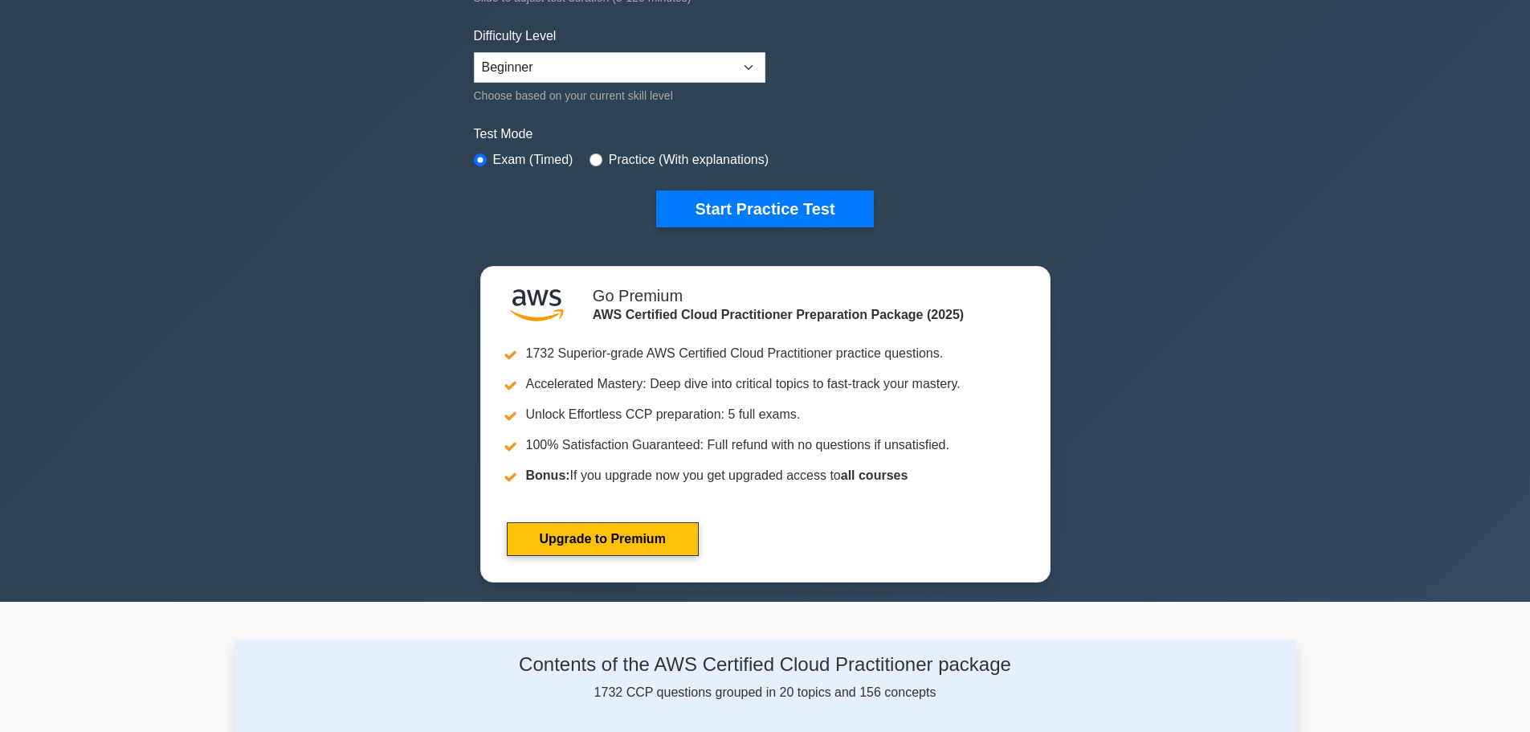
scroll to position [241, 0]
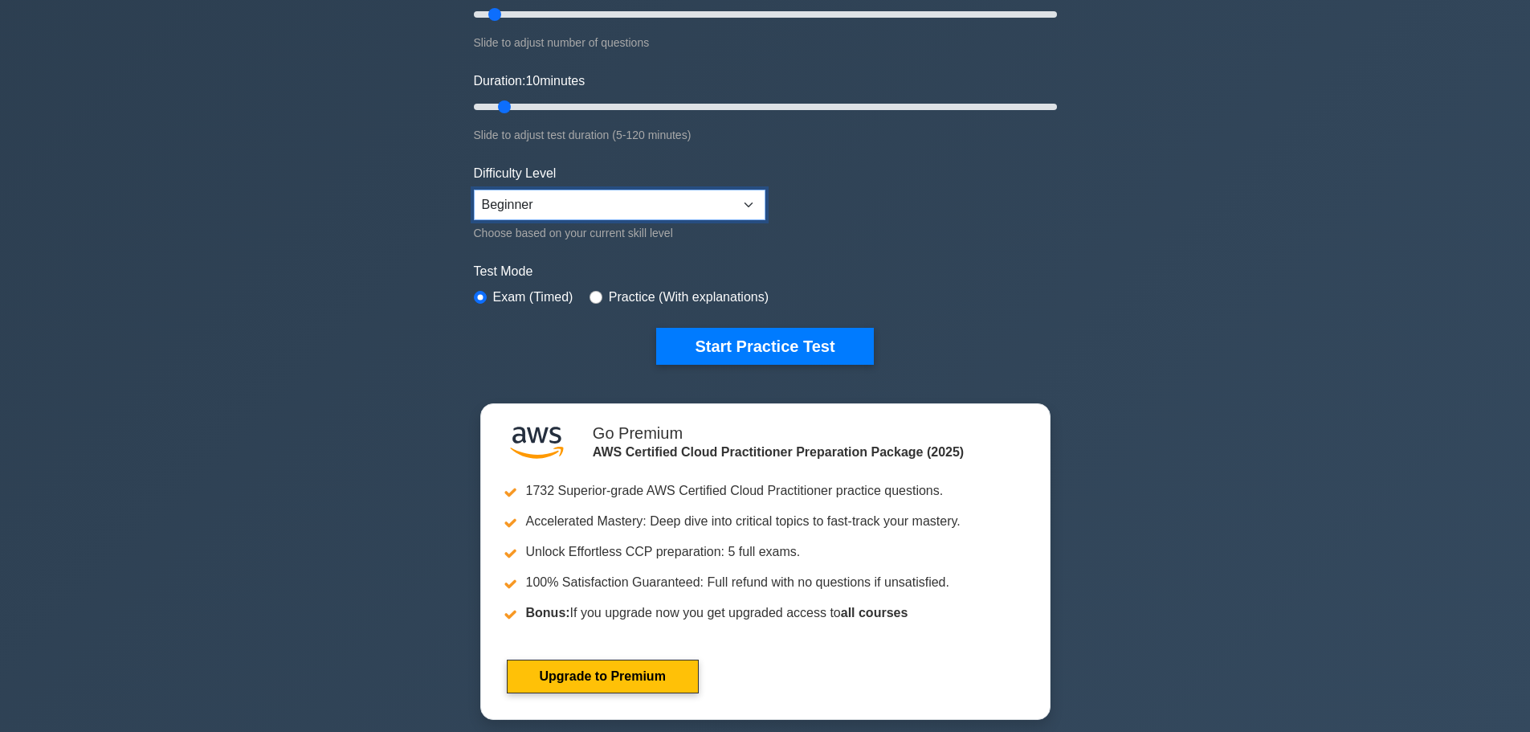
click at [600, 211] on select "Beginner Intermediate Expert" at bounding box center [619, 205] width 291 height 31
click at [715, 336] on button "Start Practice Test" at bounding box center [764, 346] width 217 height 37
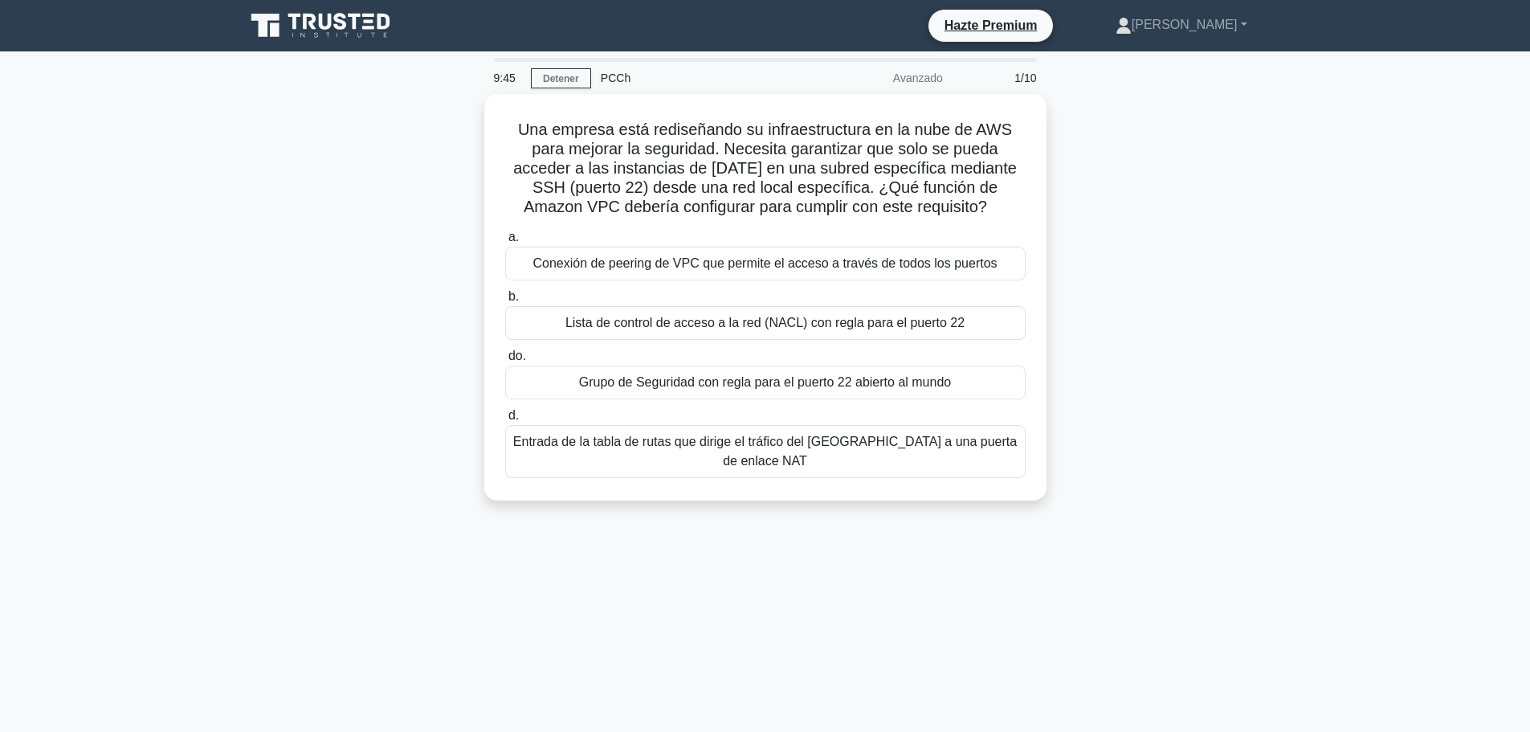
click at [199, 204] on main "9:45 Detener PCCh Avanzado 1/10 Una empresa está rediseñando su infraestructura…" at bounding box center [765, 459] width 1530 height 816
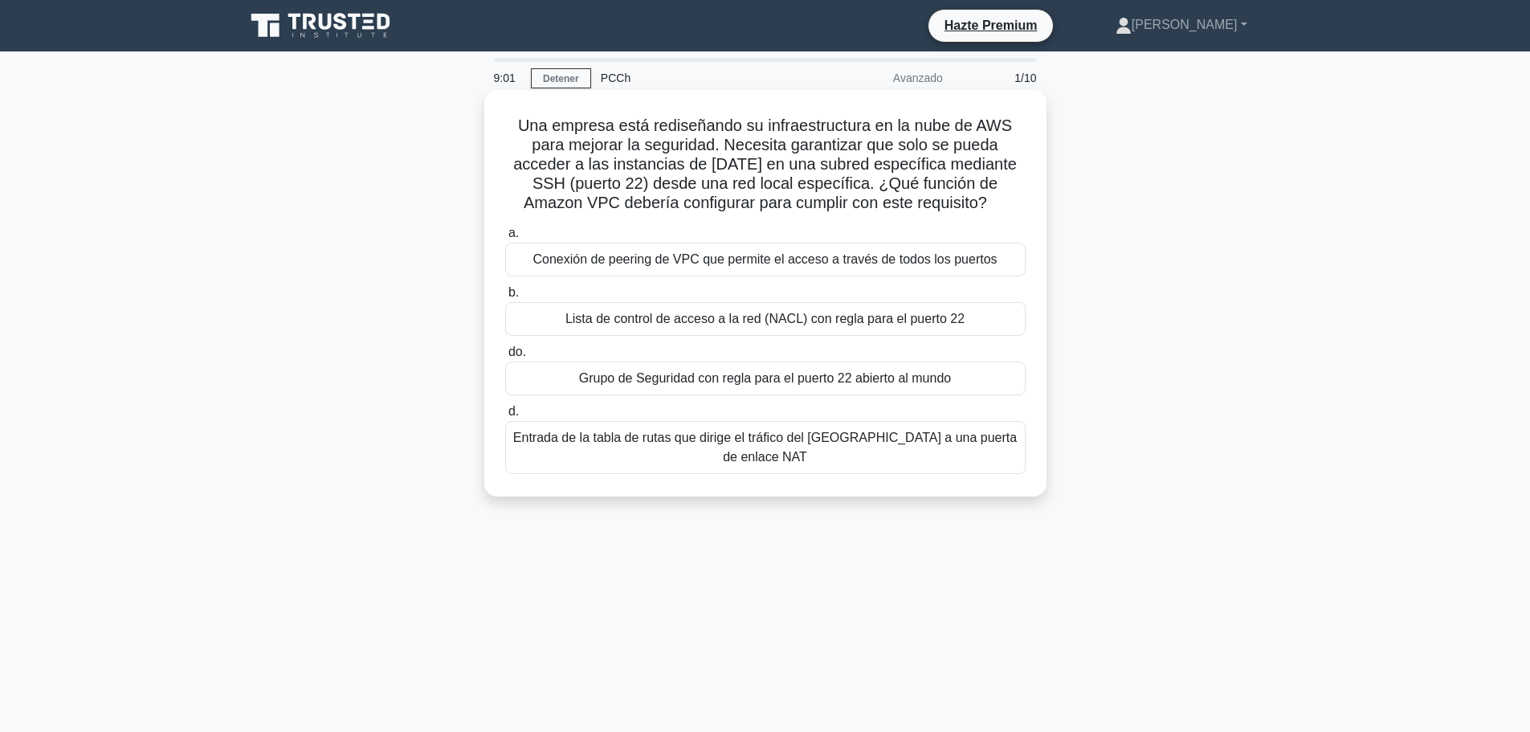
click at [632, 322] on font "Lista de control de acceso a la red (NACL) con regla para el puerto 22" at bounding box center [764, 319] width 399 height 14
click at [505, 298] on input "b. Lista de control de acceso a la red (NACL) con regla para el puerto 22" at bounding box center [505, 292] width 0 height 10
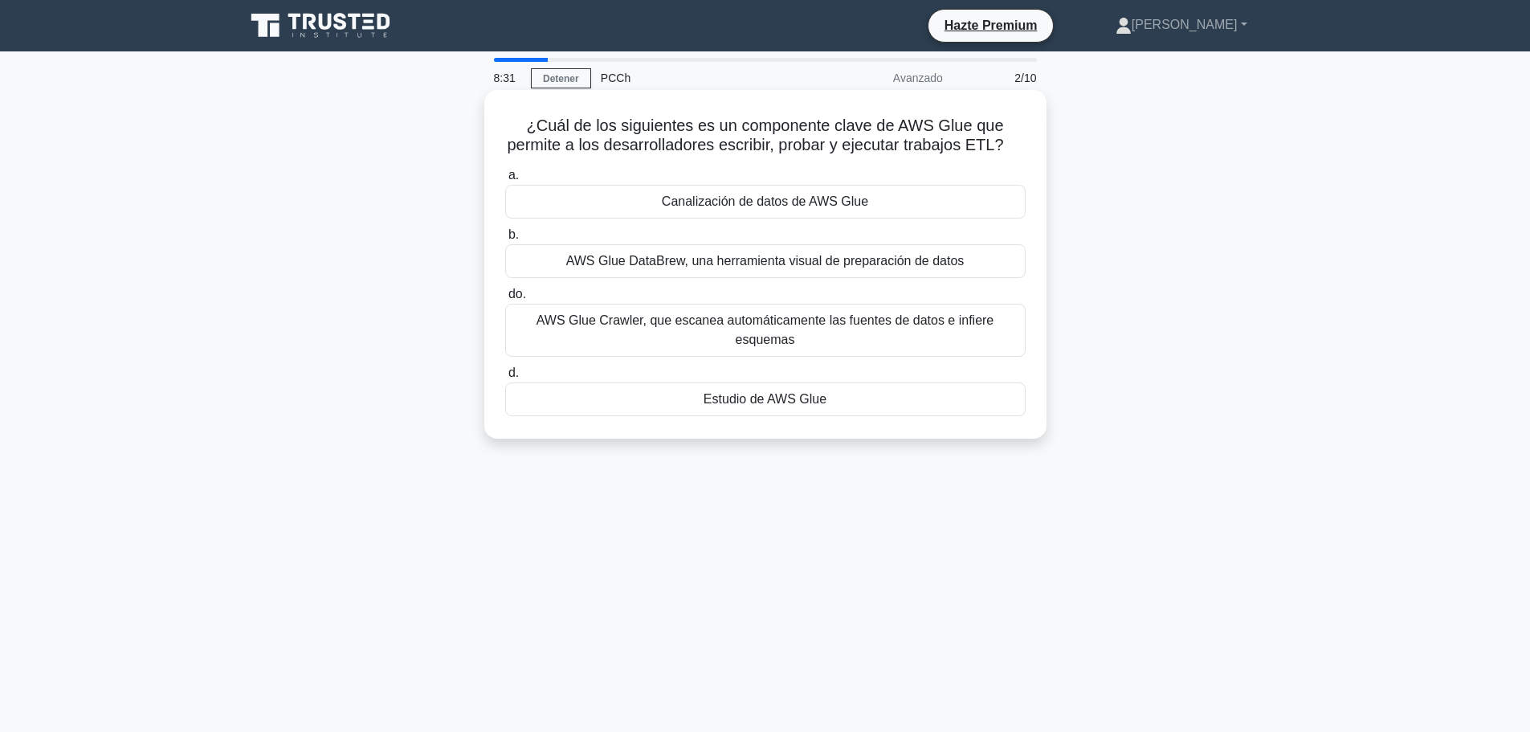
click at [807, 405] on font "Estudio de AWS Glue" at bounding box center [764, 399] width 123 height 14
click at [505, 378] on input "d. Estudio de AWS Glue" at bounding box center [505, 373] width 0 height 10
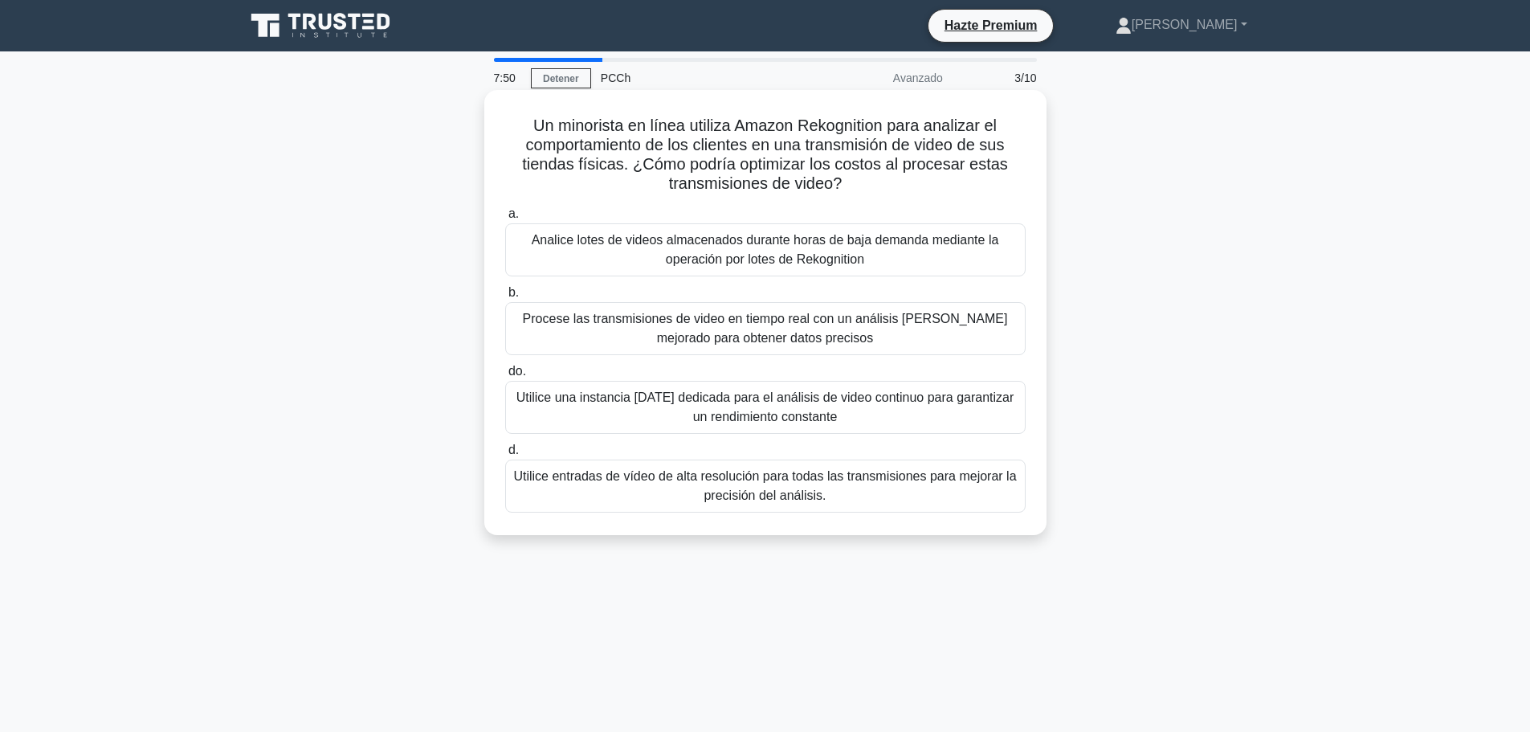
click at [597, 259] on font "Analice lotes de videos almacenados durante horas de baja demanda mediante la o…" at bounding box center [765, 249] width 506 height 39
click at [505, 219] on input "a. Analice lotes de videos almacenados durante horas de baja demanda mediante l…" at bounding box center [505, 214] width 0 height 10
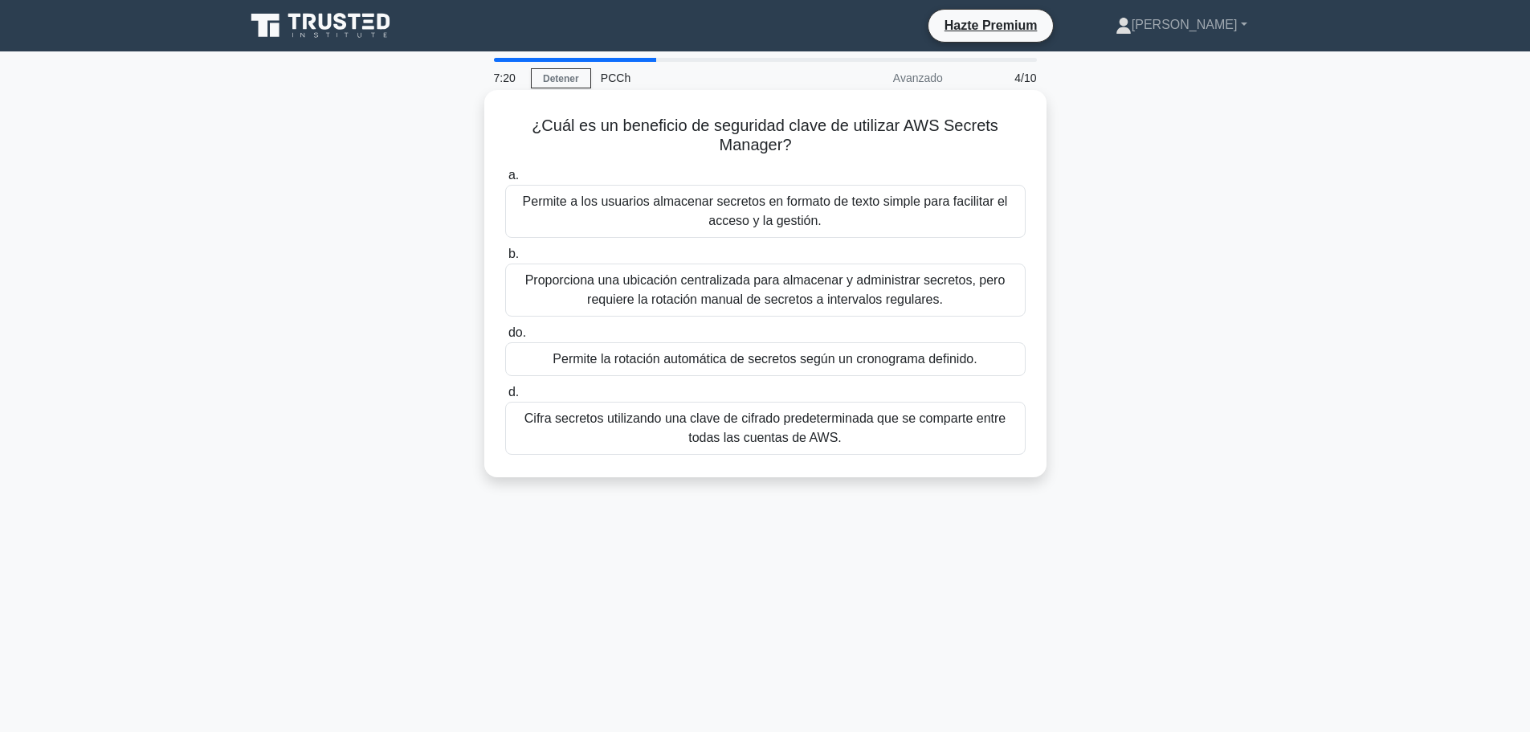
click at [701, 435] on font "Cifra secretos utilizando una clave de cifrado predeterminada que se comparte e…" at bounding box center [764, 427] width 481 height 33
click at [505, 397] on input "d. Cifra secretos utilizando una clave de cifrado predeterminada que se compart…" at bounding box center [505, 392] width 0 height 10
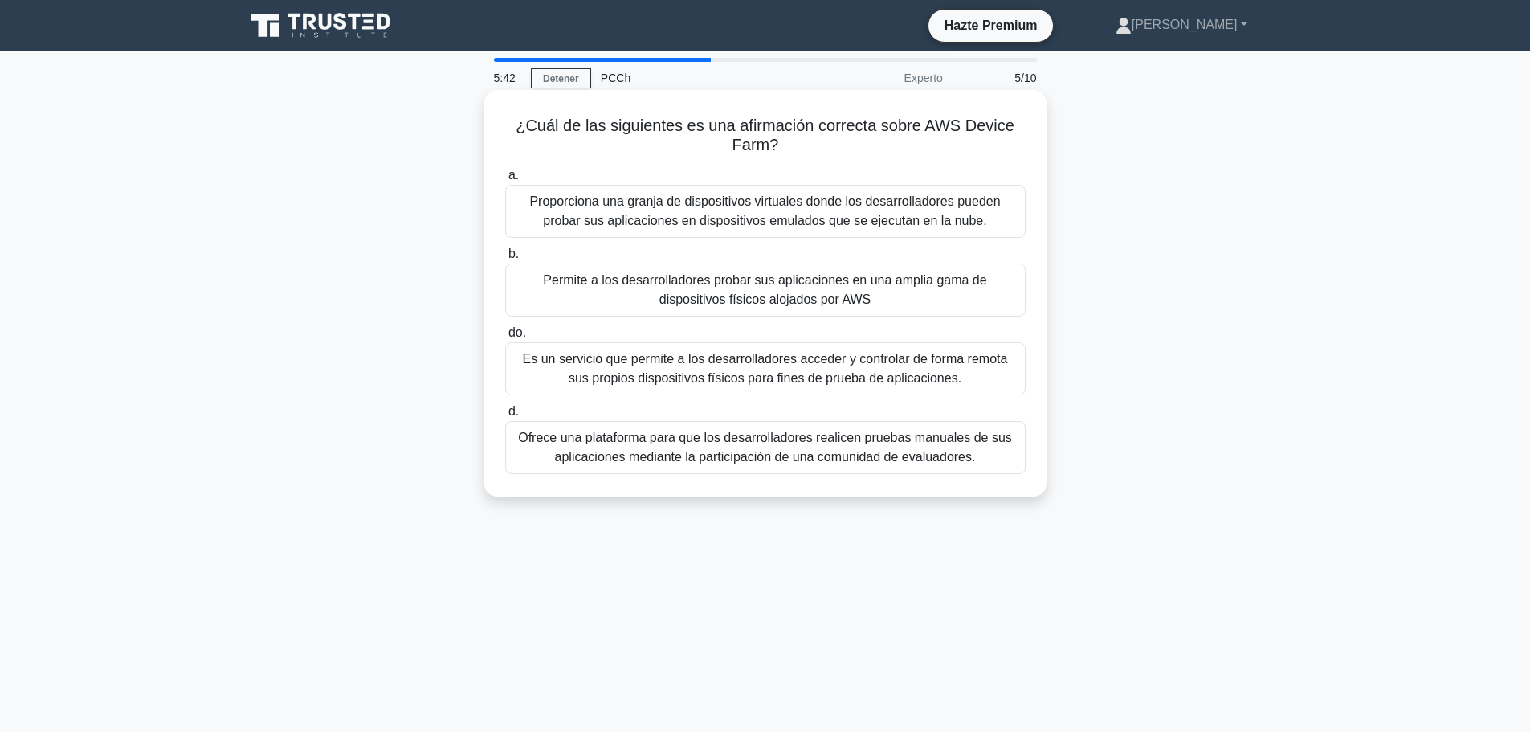
click at [754, 217] on font "Proporciona una granja de dispositivos virtuales donde los desarrolladores pued…" at bounding box center [764, 210] width 471 height 33
click at [505, 181] on input "a. Proporciona una granja de dispositivos virtuales donde los desarrolladores p…" at bounding box center [505, 175] width 0 height 10
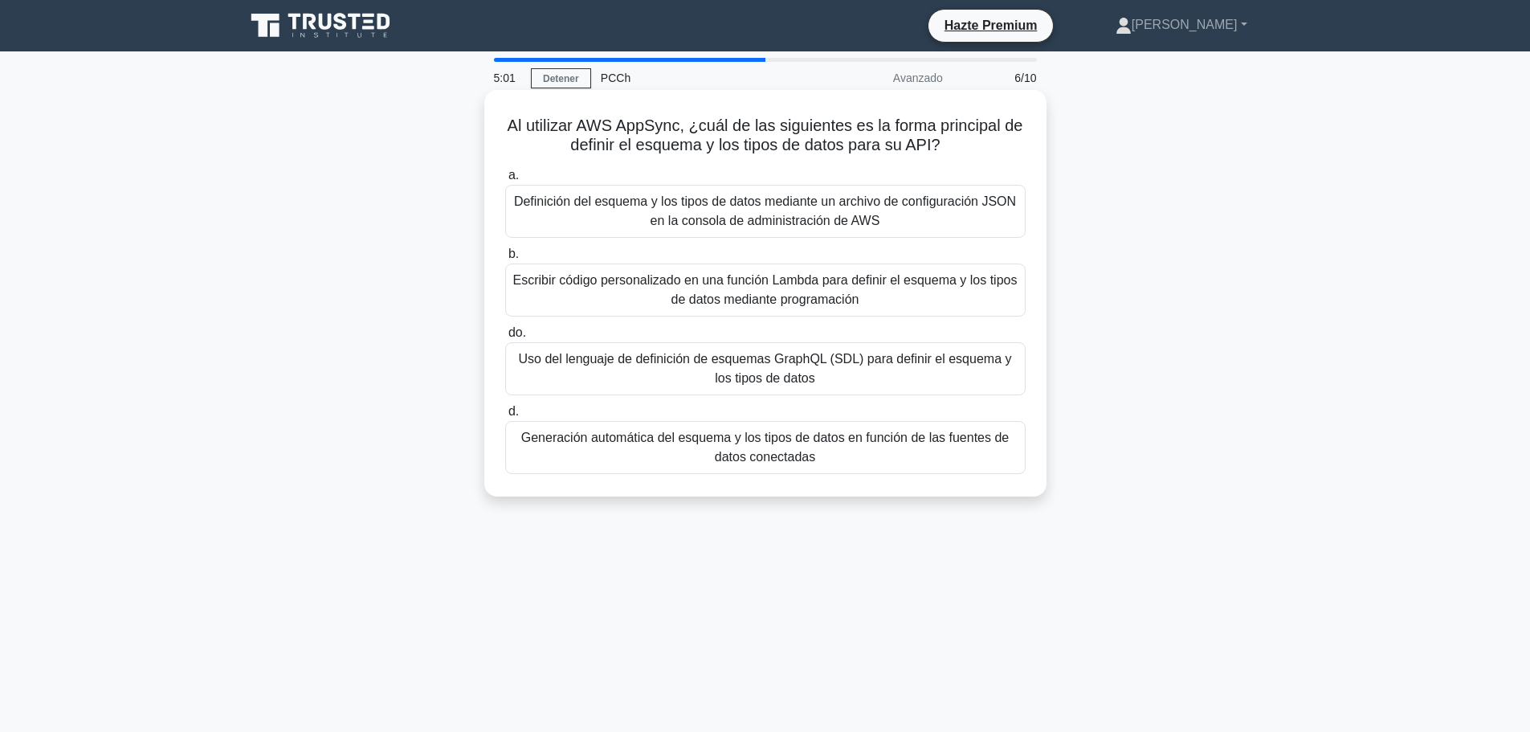
click at [589, 202] on font "Definición del esquema y los tipos de datos mediante un archivo de configuració…" at bounding box center [765, 210] width 502 height 33
click at [505, 181] on input "a. Definición del esquema y los tipos de datos mediante un archivo de configura…" at bounding box center [505, 175] width 0 height 10
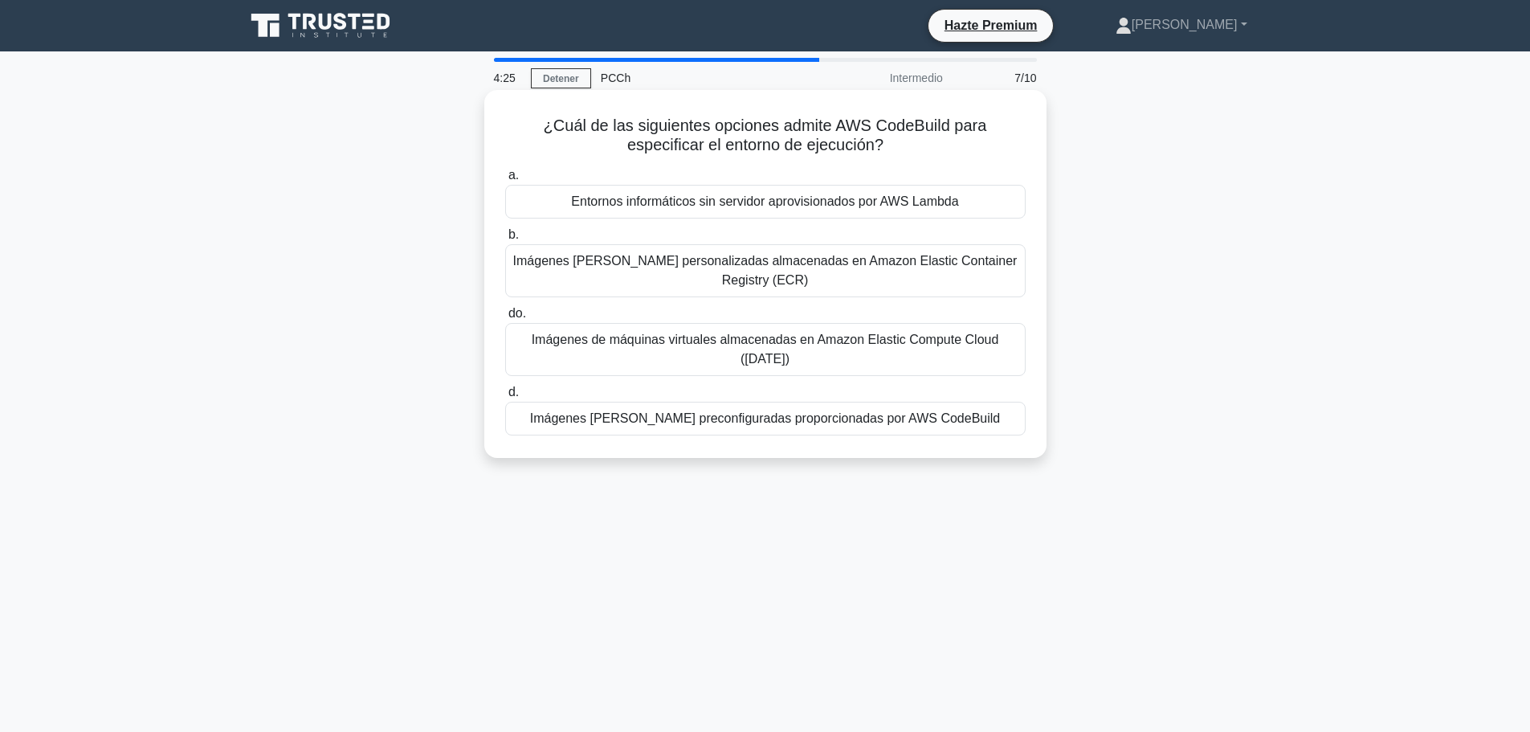
click at [826, 411] on font "Imágenes de Docker preconfiguradas proporcionadas por AWS CodeBuild" at bounding box center [765, 418] width 470 height 14
click at [505, 397] on input "d. Imágenes de Docker preconfiguradas proporcionadas por AWS CodeBuild" at bounding box center [505, 392] width 0 height 10
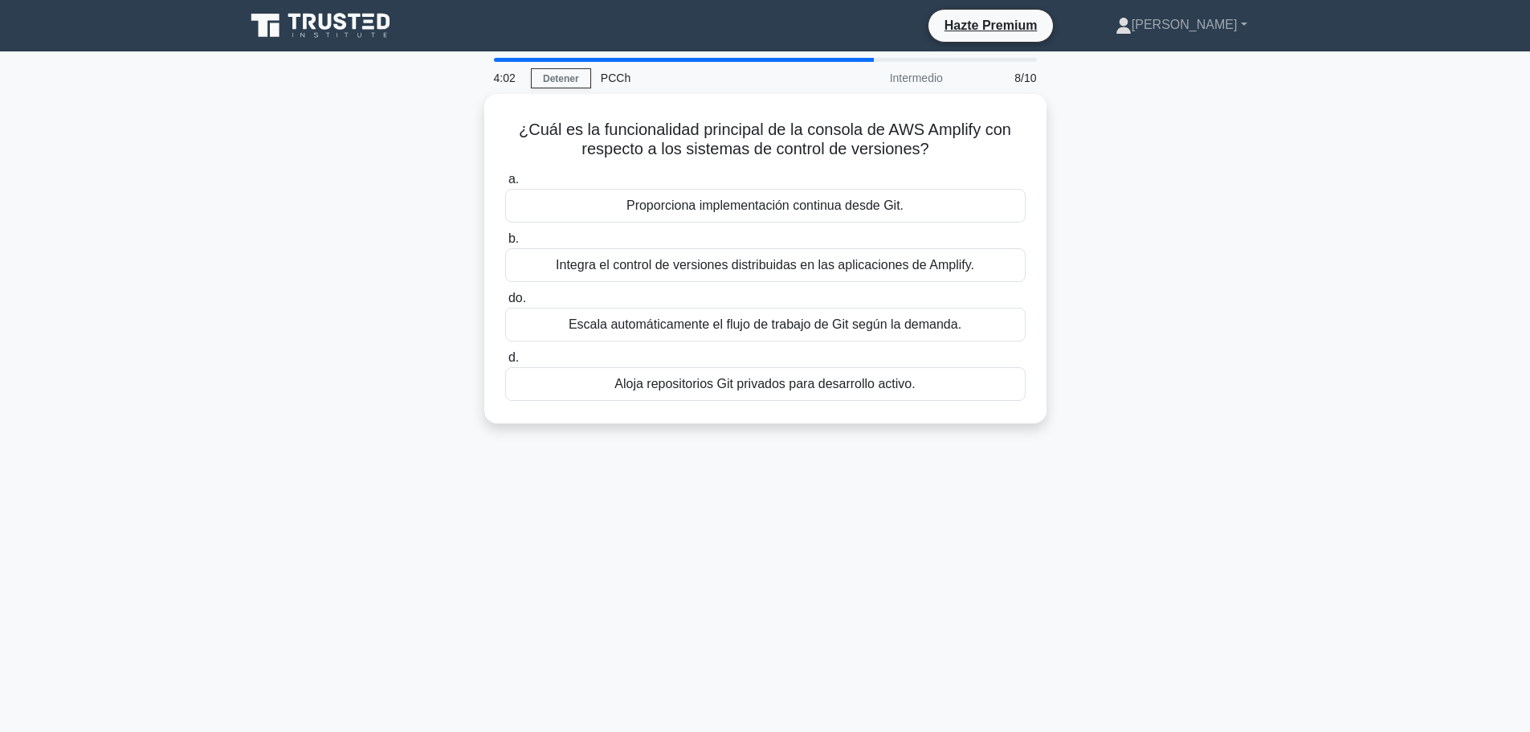
click at [425, 680] on div "4:02 Detener PCCh Intermedio 8/10 ¿Cuál es la funcionalidad principal de la con…" at bounding box center [765, 459] width 1060 height 803
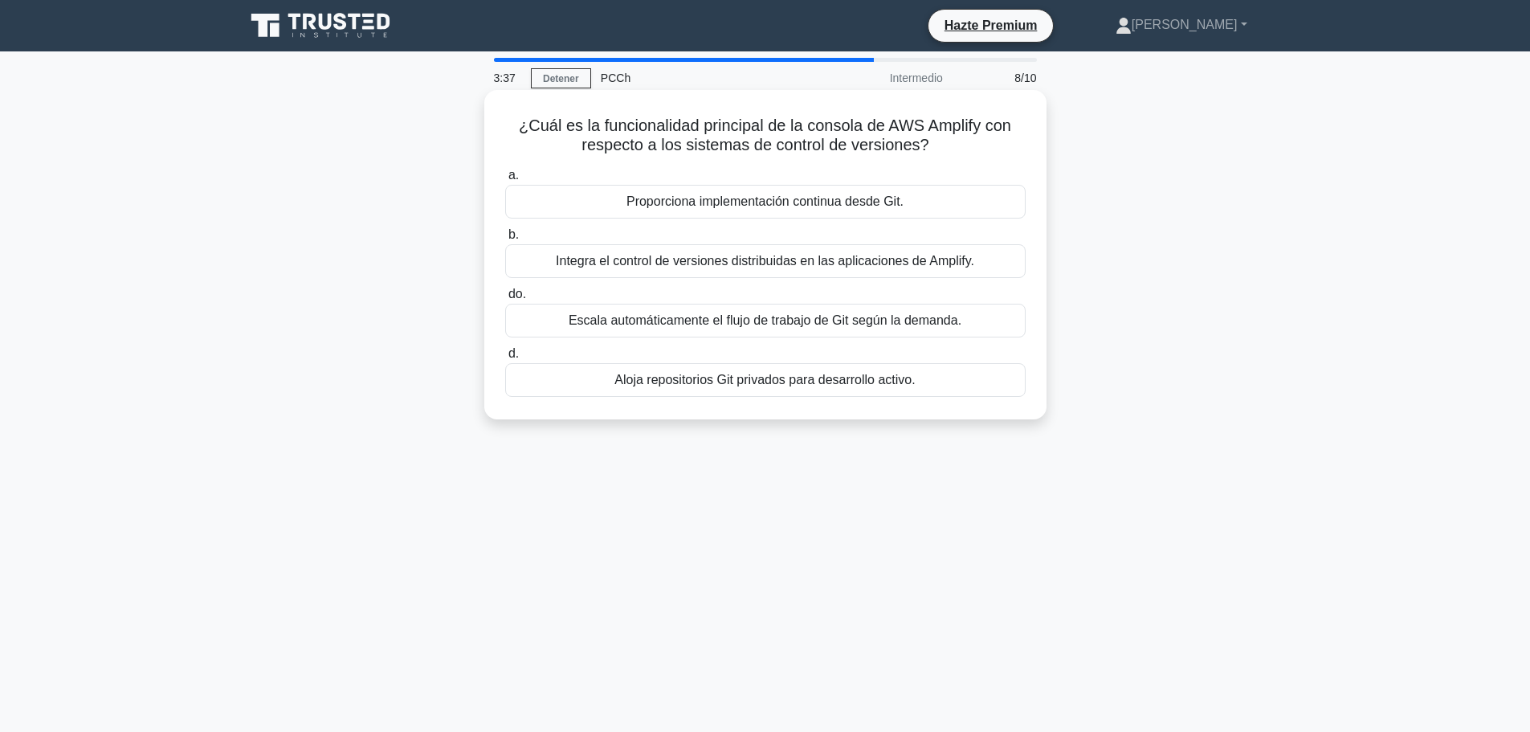
click at [675, 267] on font "Integra el control de versiones distribuidas en las aplicaciones de Amplify." at bounding box center [765, 261] width 418 height 14
click at [505, 240] on input "b. Integra el control de versiones distribuidas en las aplicaciones de Amplify." at bounding box center [505, 235] width 0 height 10
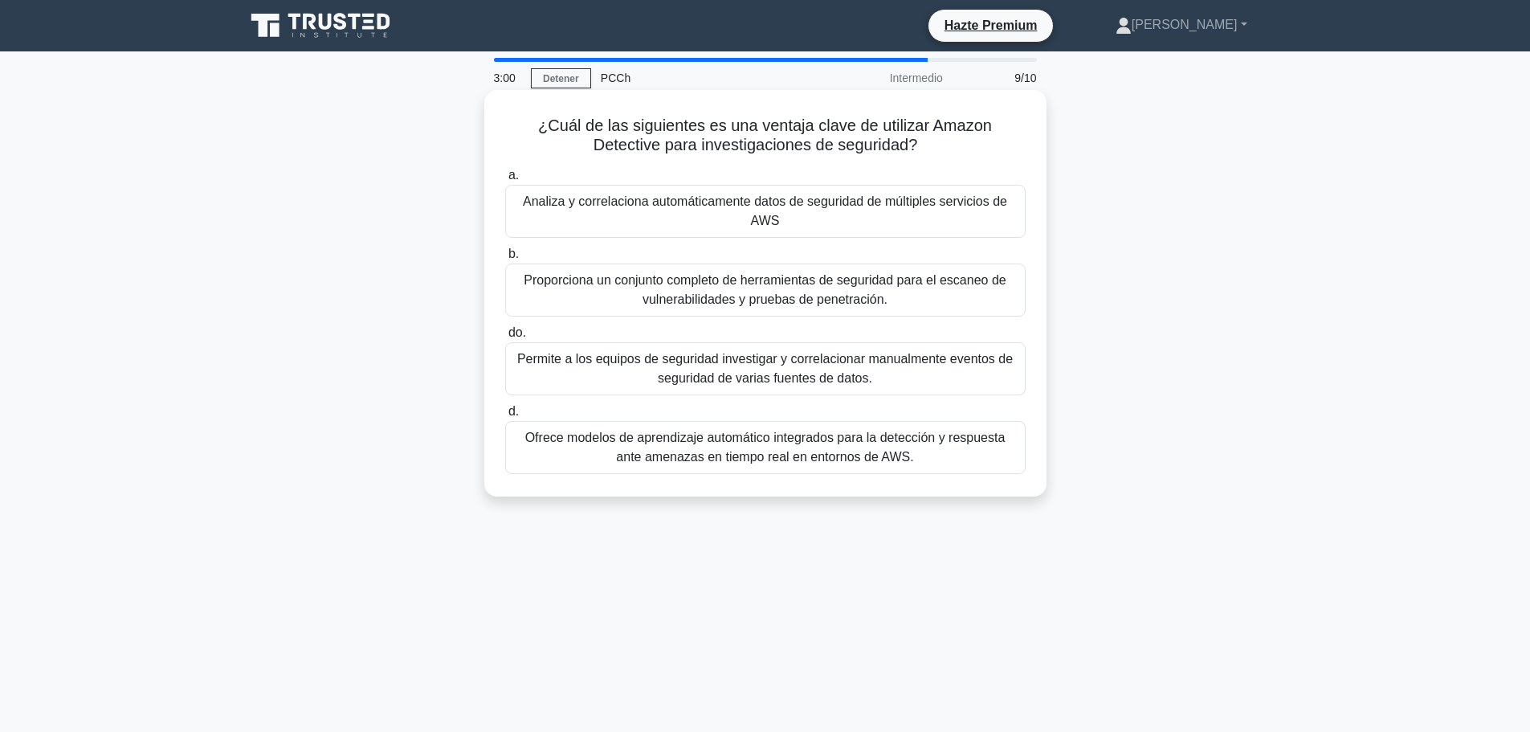
click at [602, 287] on font "Proporciona un conjunto completo de herramientas de seguridad para el escaneo d…" at bounding box center [765, 289] width 482 height 33
click at [505, 259] on input "b. Proporciona un conjunto completo de herramientas de seguridad para el escane…" at bounding box center [505, 254] width 0 height 10
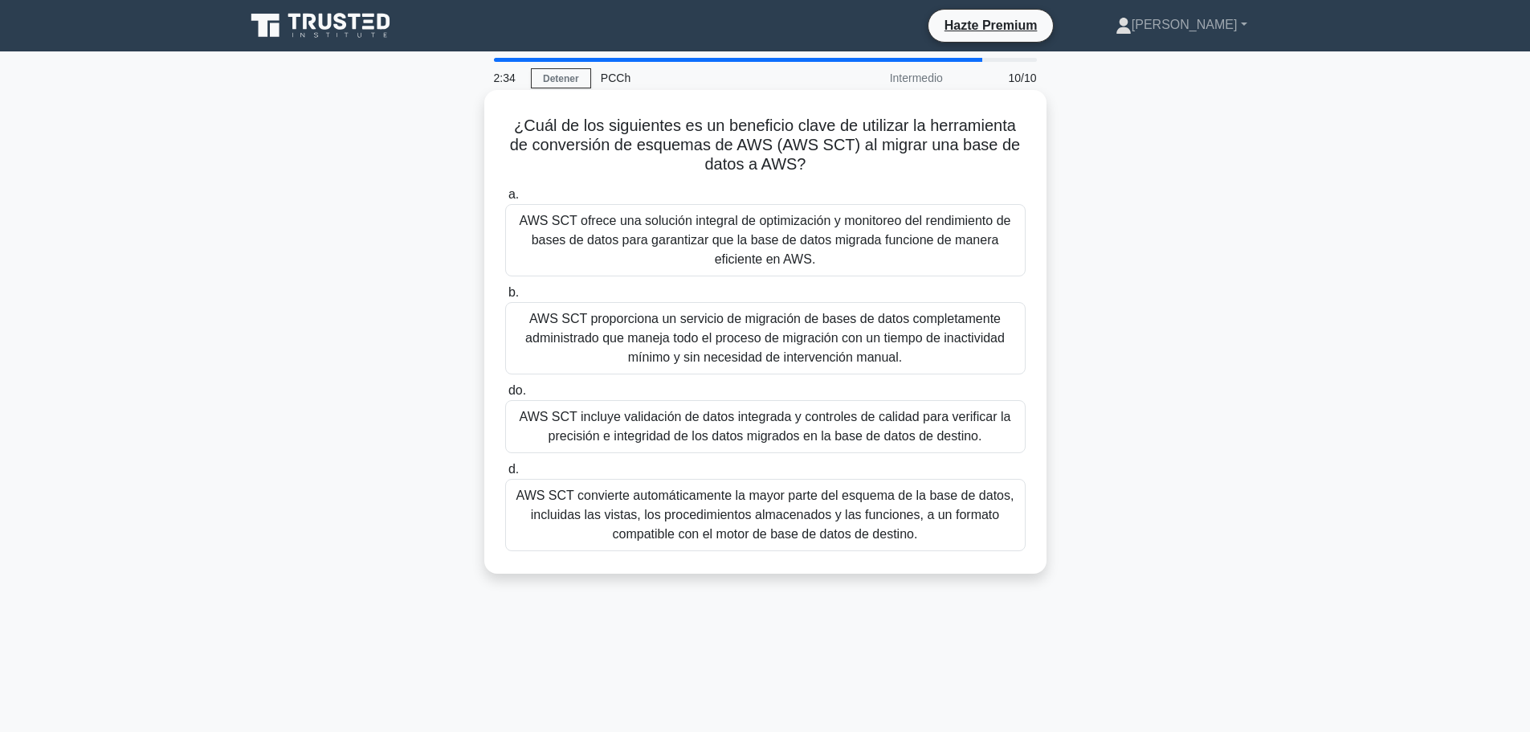
click at [622, 509] on font "AWS SCT convierte automáticamente la mayor parte del esquema de la base de dato…" at bounding box center [765, 514] width 498 height 52
click at [505, 475] on input "d. AWS SCT convierte automáticamente la mayor parte del esquema de la base de d…" at bounding box center [505, 469] width 0 height 10
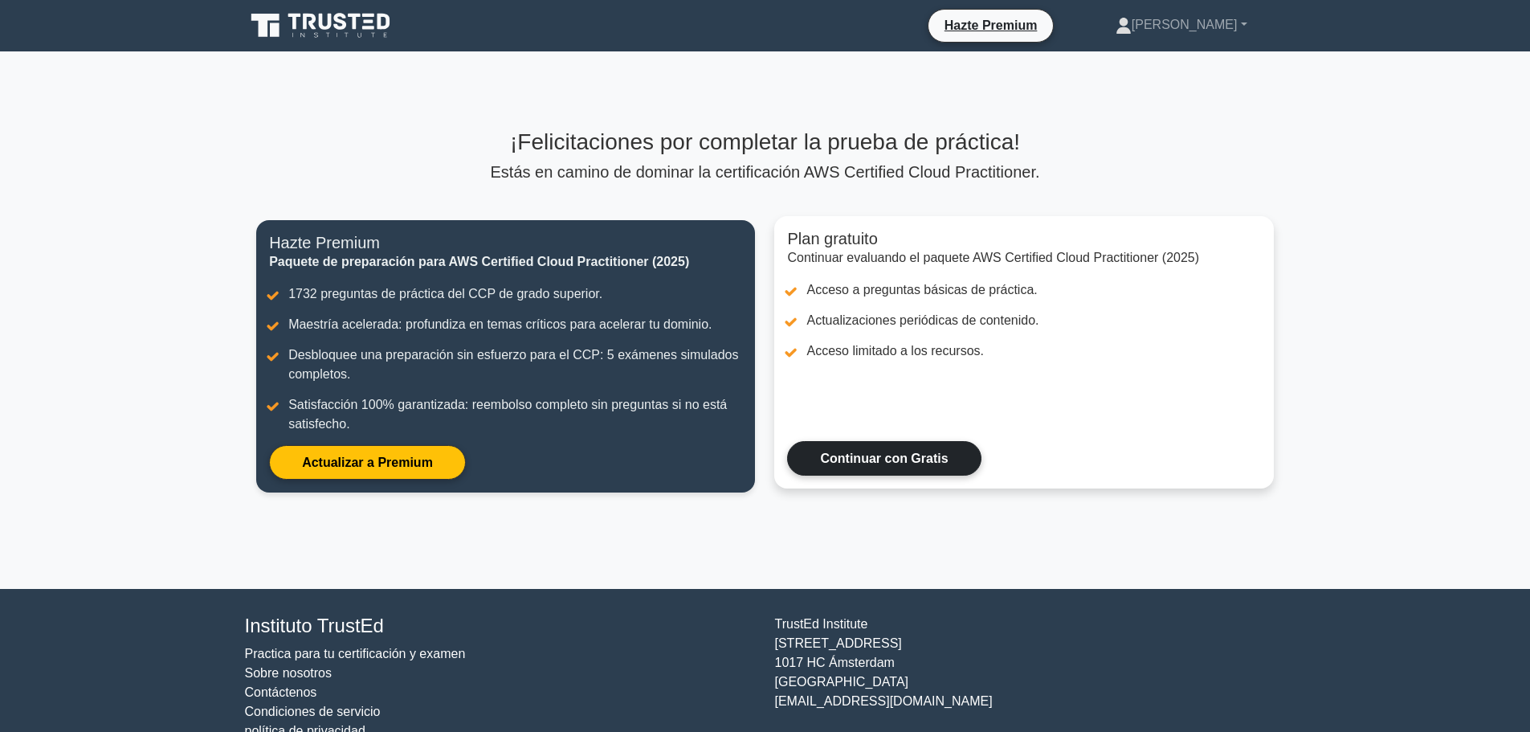
click at [840, 464] on link "Continuar con Gratis" at bounding box center [884, 458] width 194 height 35
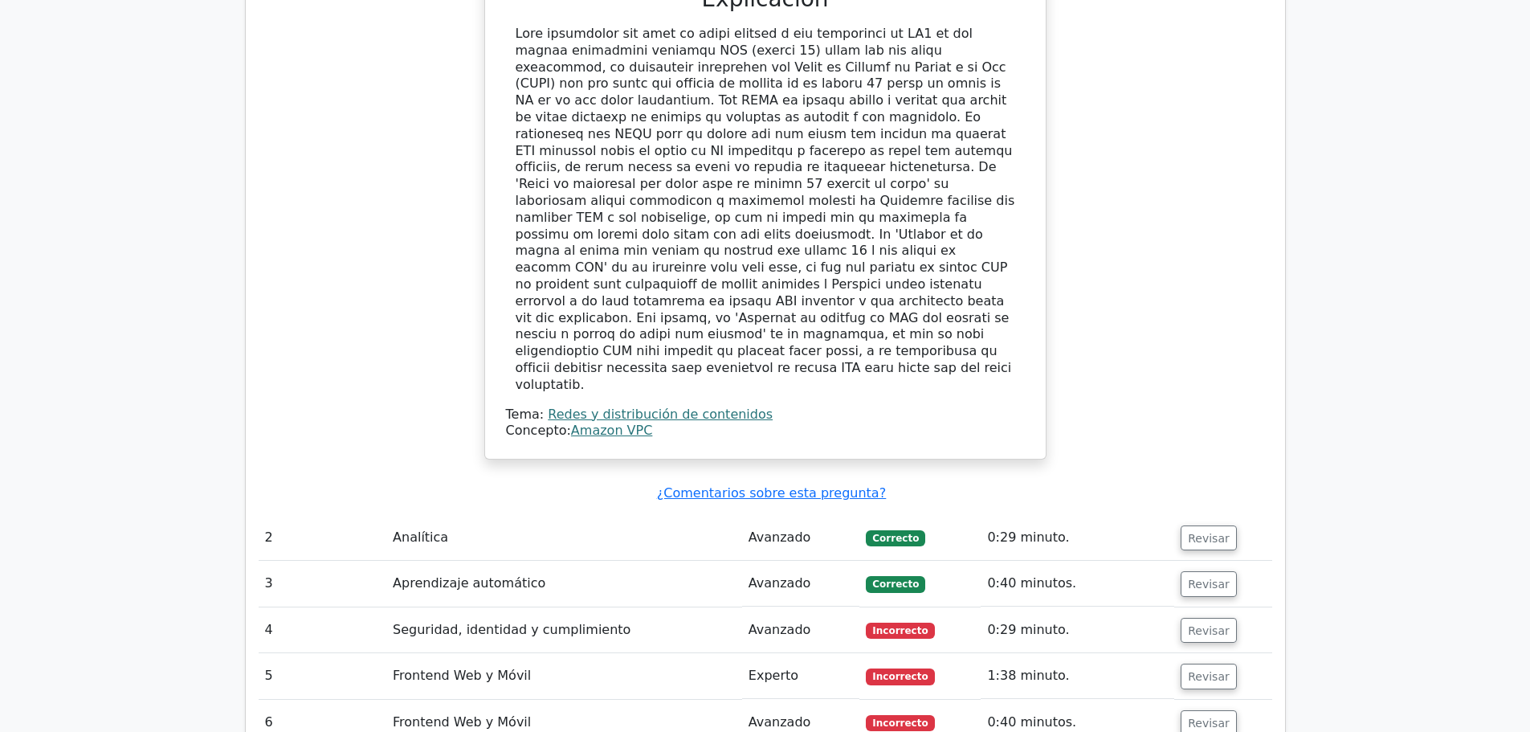
scroll to position [1927, 0]
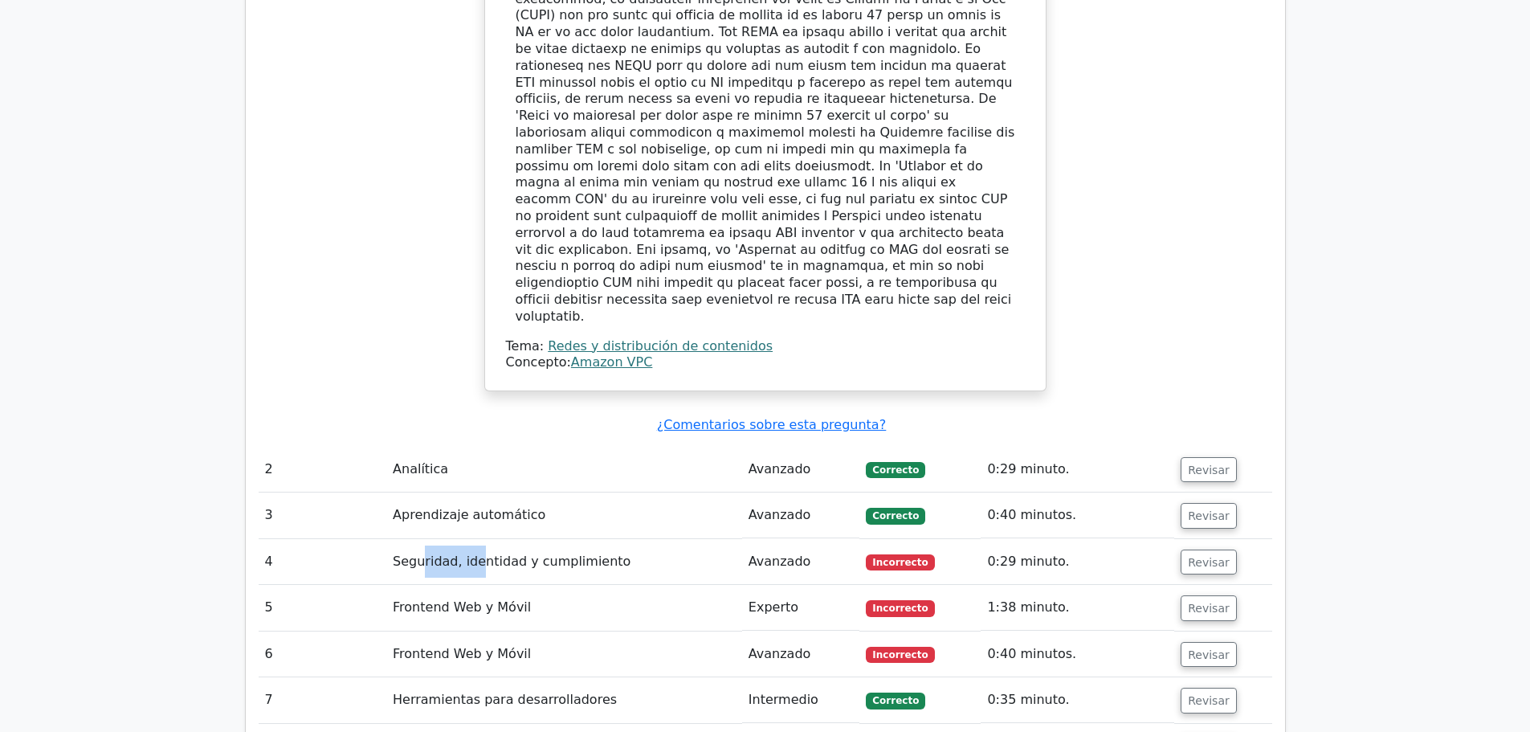
drag, startPoint x: 419, startPoint y: 405, endPoint x: 476, endPoint y: 401, distance: 57.1
click at [476, 553] on font "Seguridad, identidad y cumplimiento" at bounding box center [512, 560] width 238 height 15
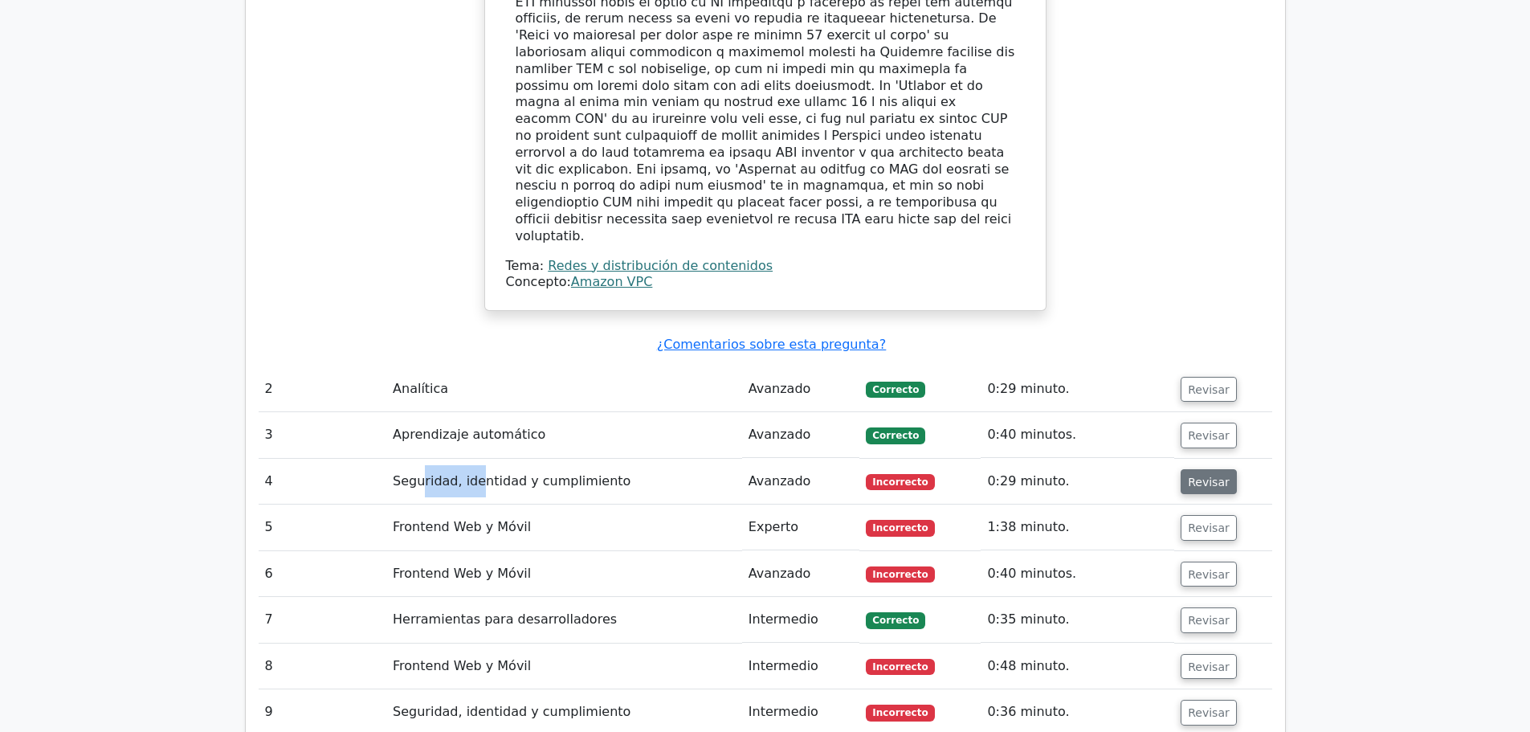
click at [1193, 475] on font "Revisar" at bounding box center [1209, 481] width 42 height 13
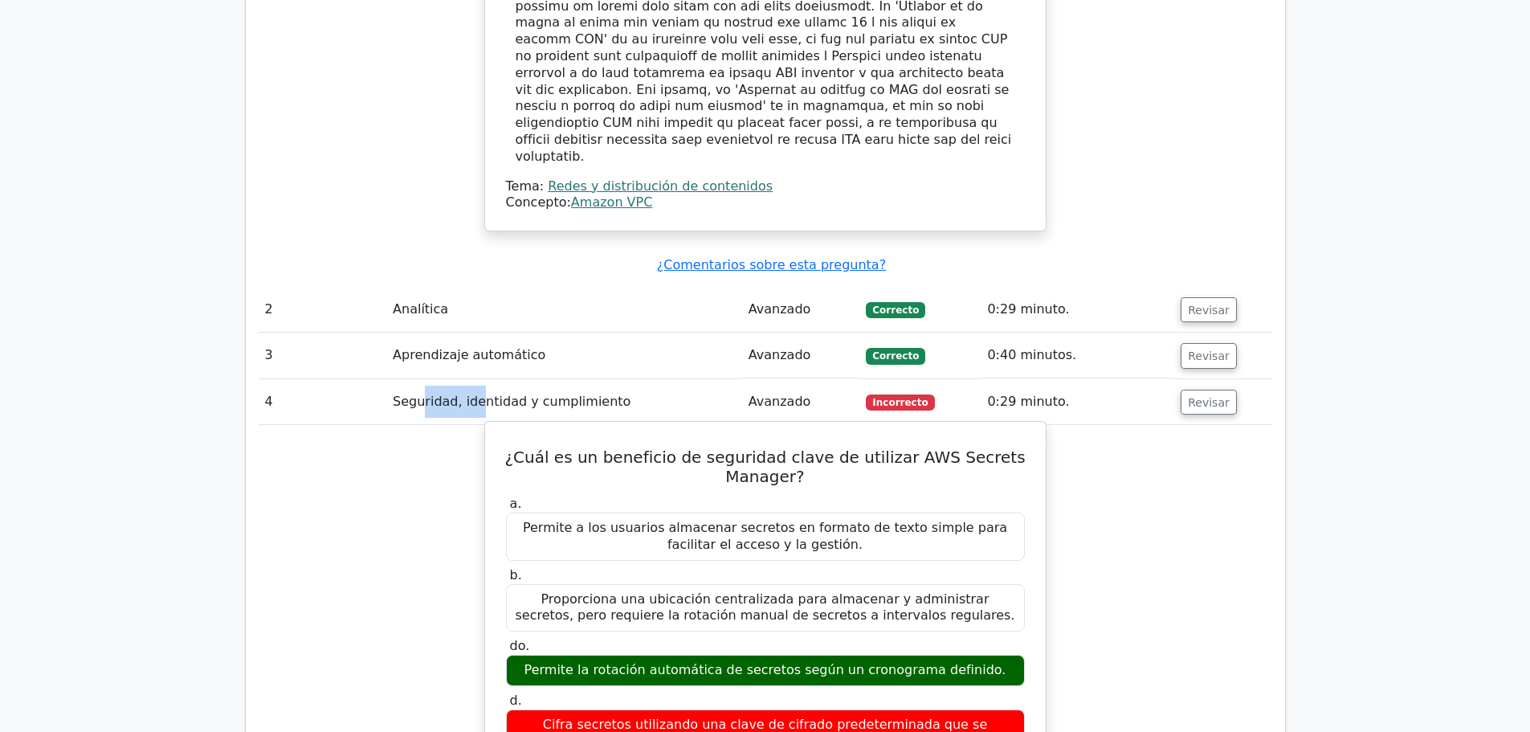
scroll to position [2088, 0]
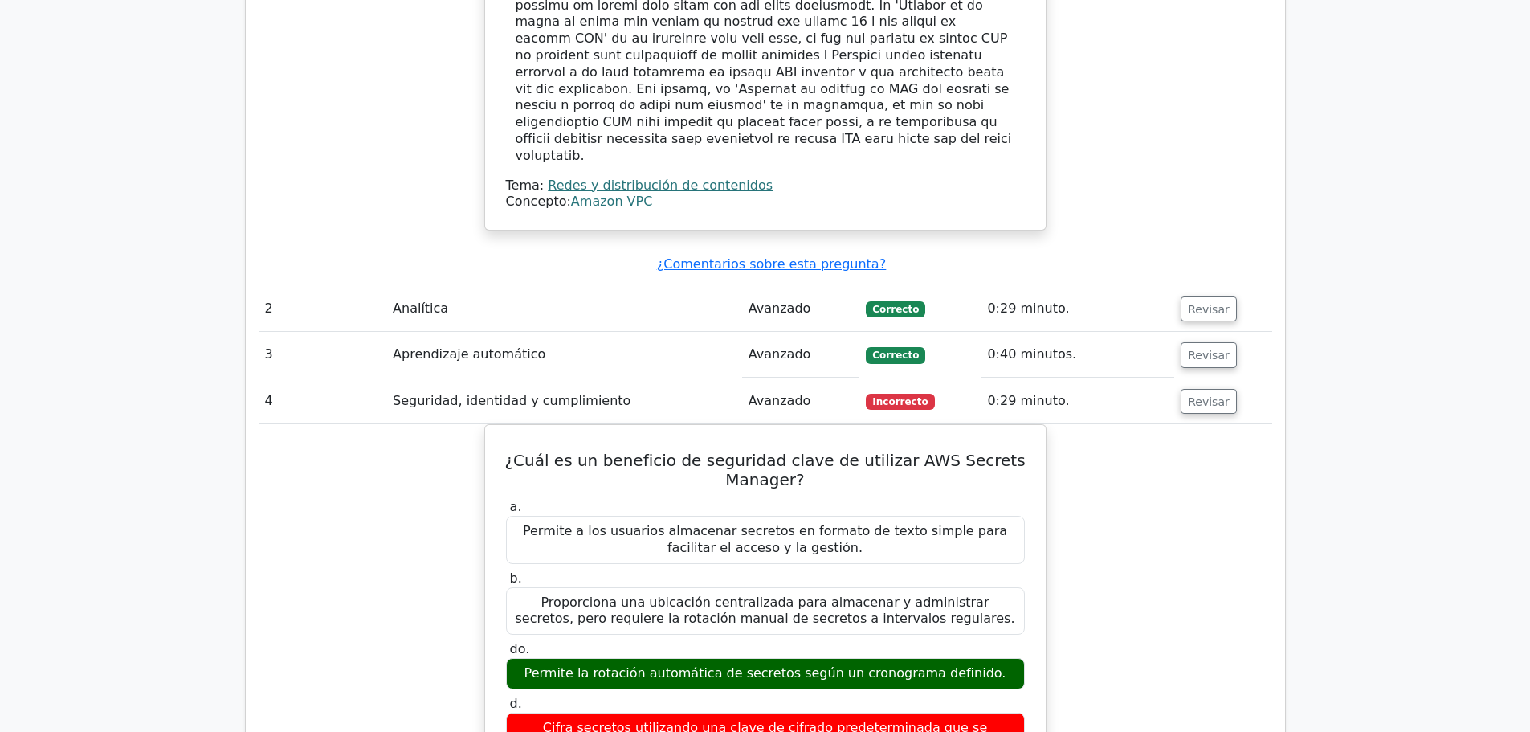
click at [1012, 393] on font "0:29 minuto." at bounding box center [1028, 400] width 82 height 15
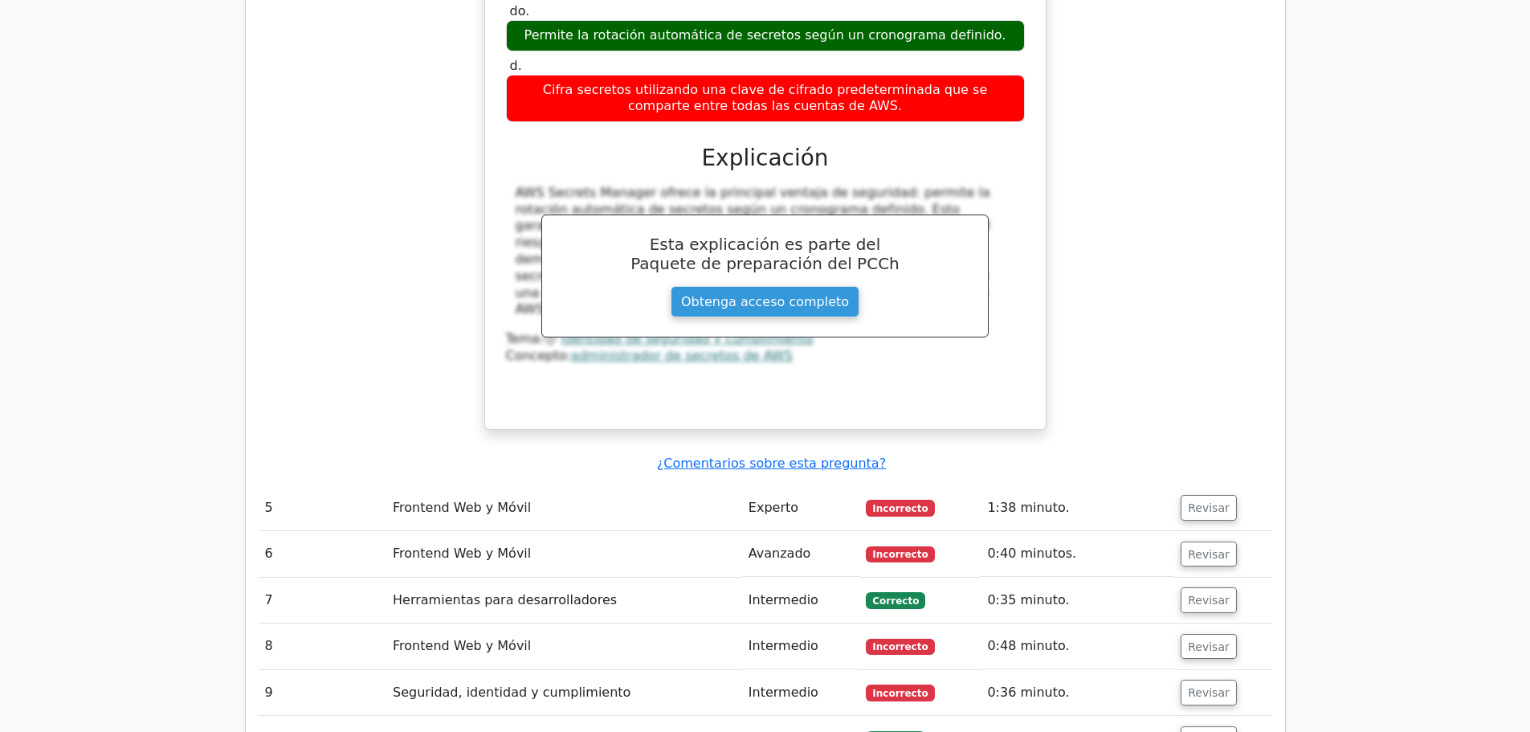
scroll to position [2730, 0]
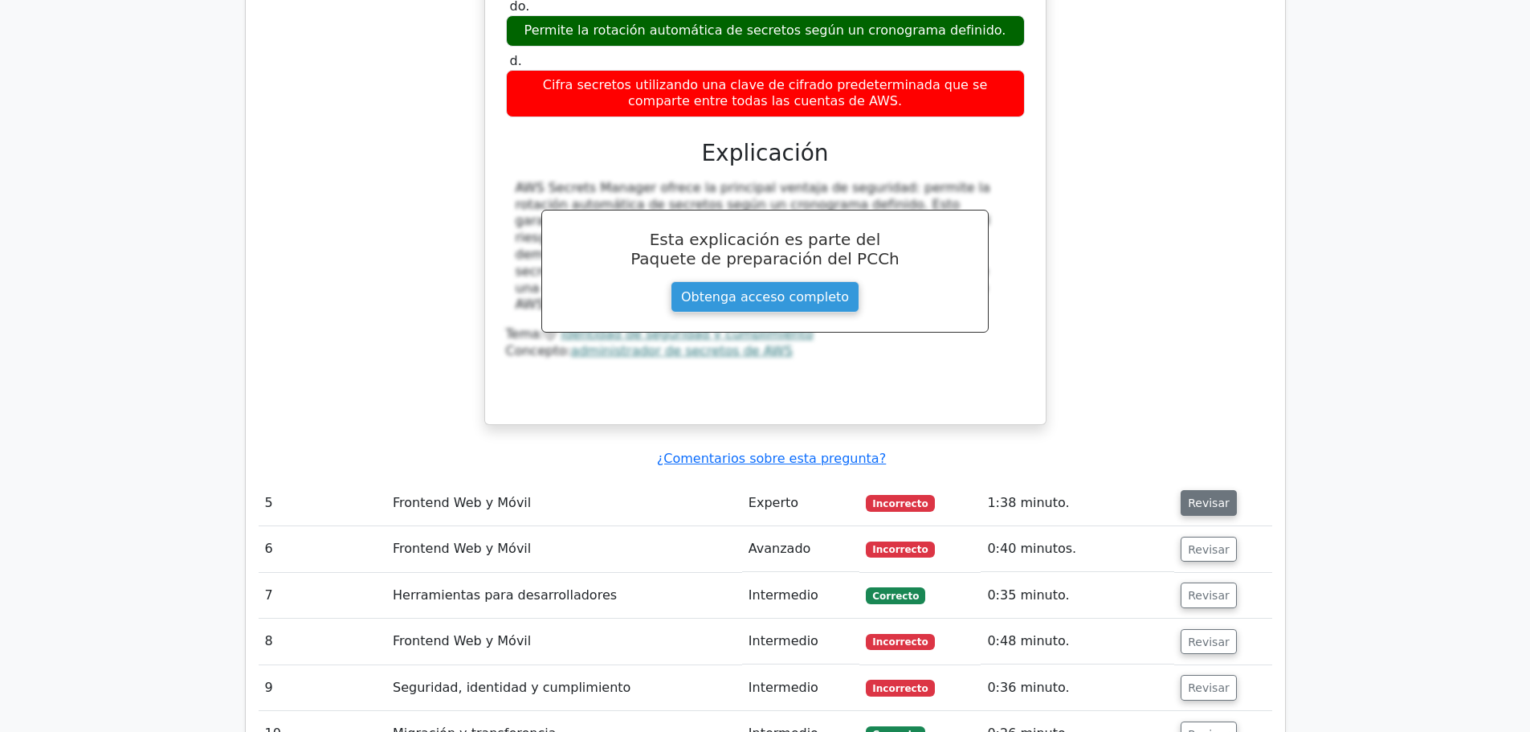
click at [1200, 496] on font "Revisar" at bounding box center [1209, 502] width 42 height 13
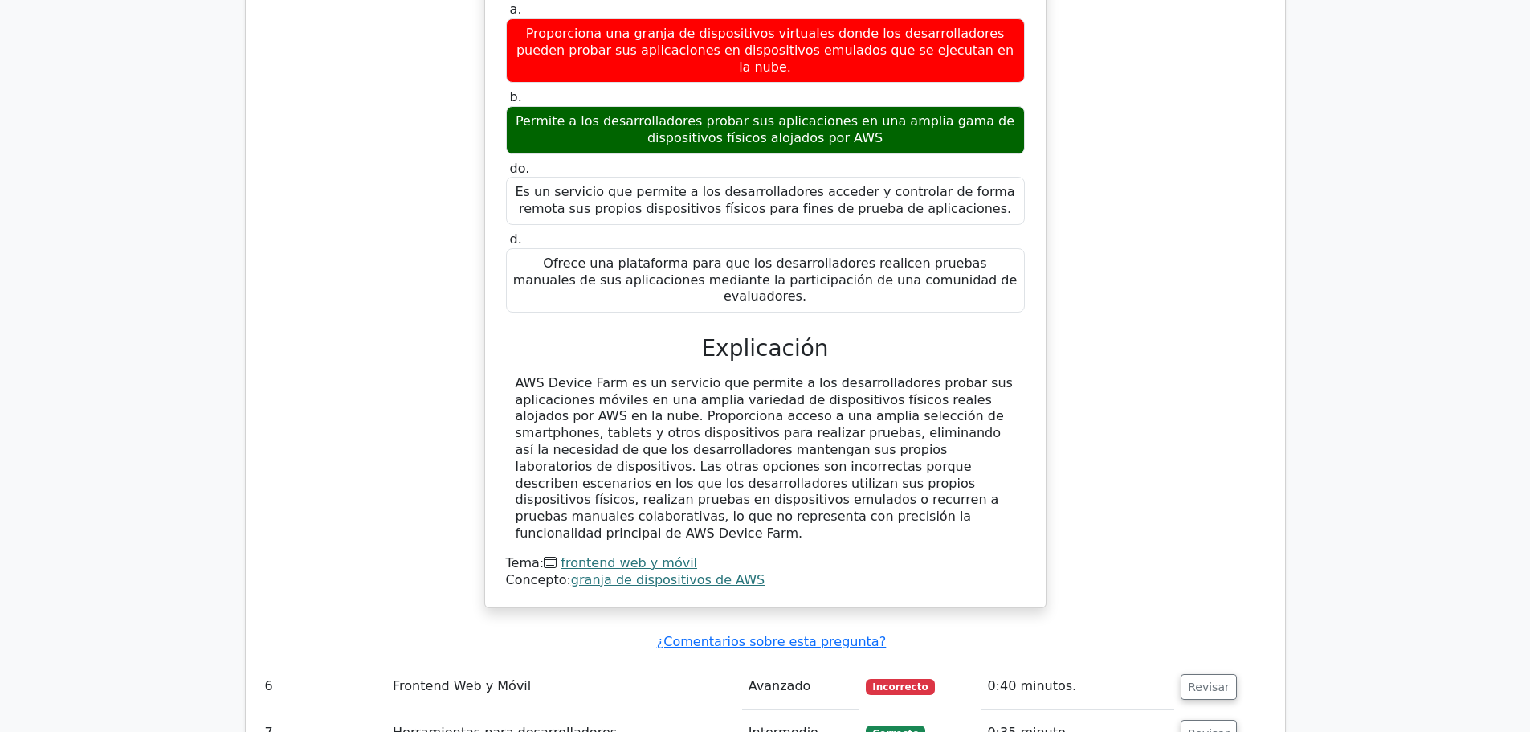
scroll to position [3453, 0]
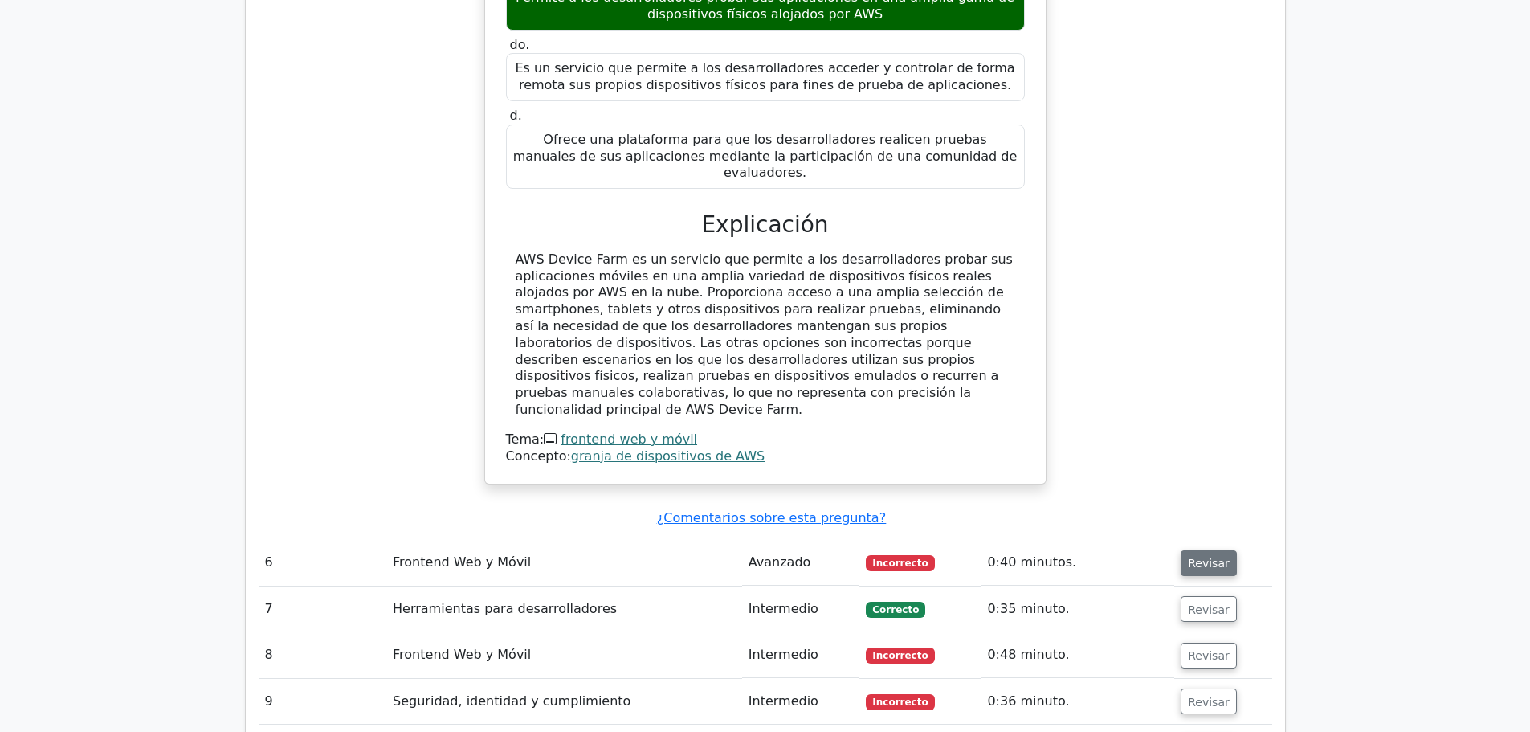
click at [1212, 556] on font "Revisar" at bounding box center [1209, 562] width 42 height 13
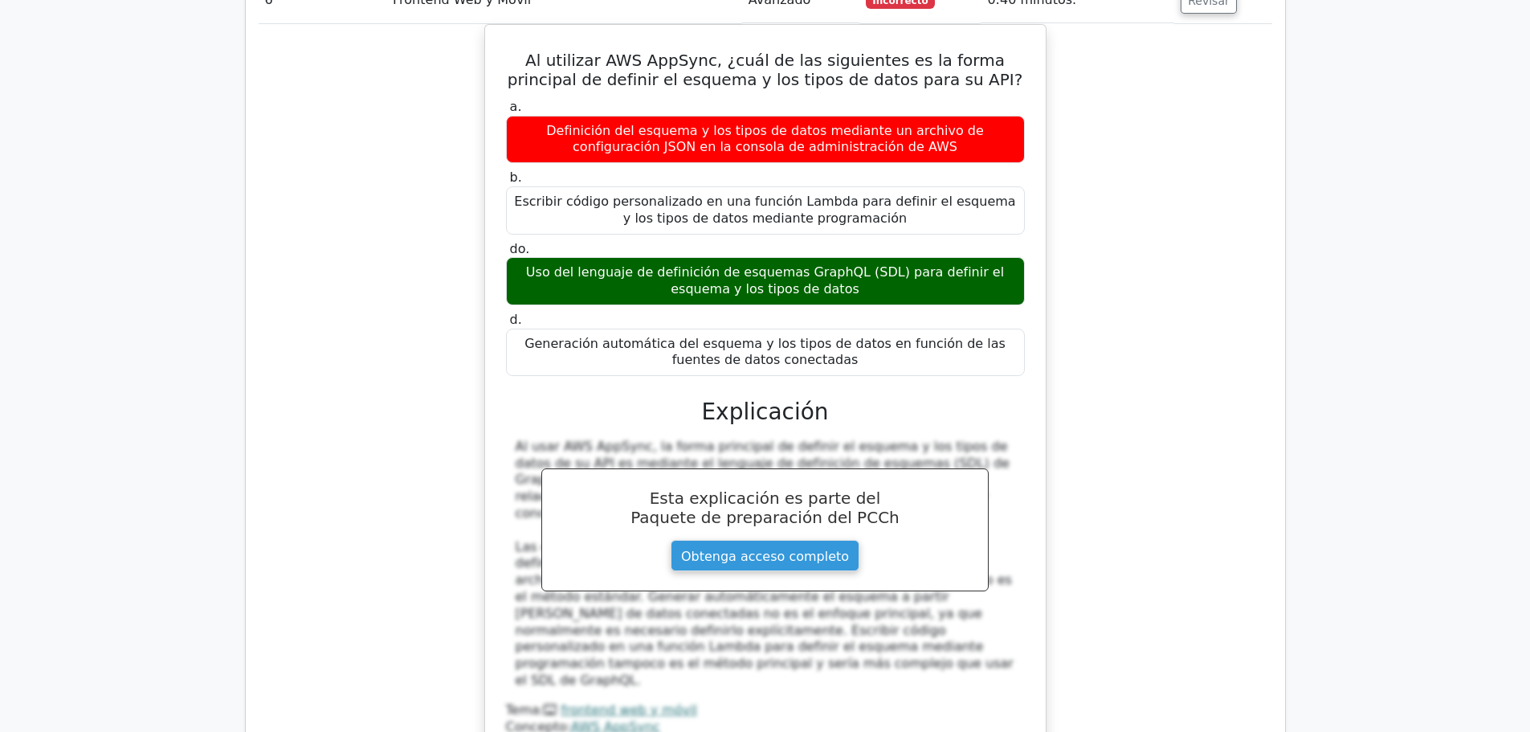
scroll to position [4336, 0]
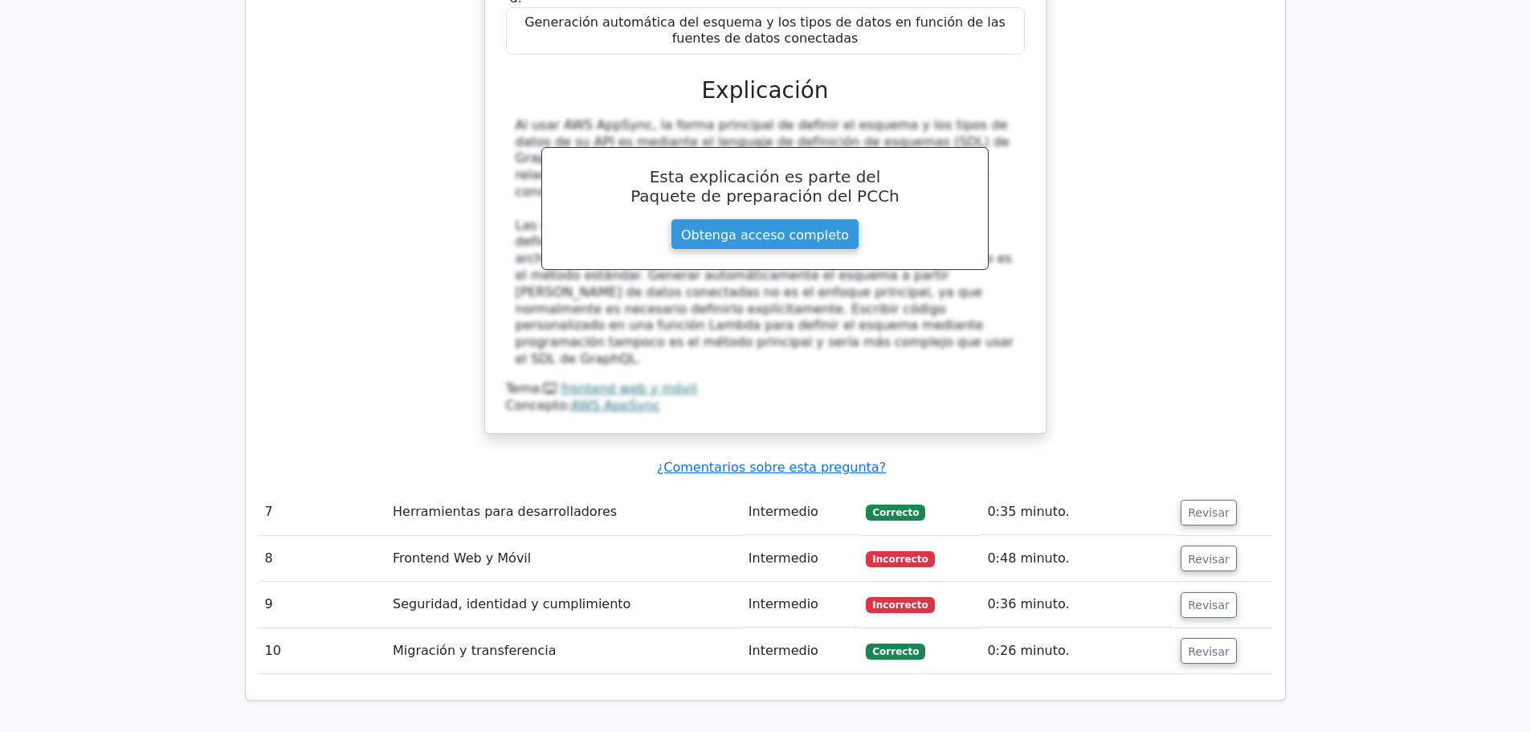
click at [445, 550] on font "Frontend Web y Móvil" at bounding box center [462, 557] width 138 height 15
click at [1191, 552] on font "Revisar" at bounding box center [1209, 558] width 42 height 13
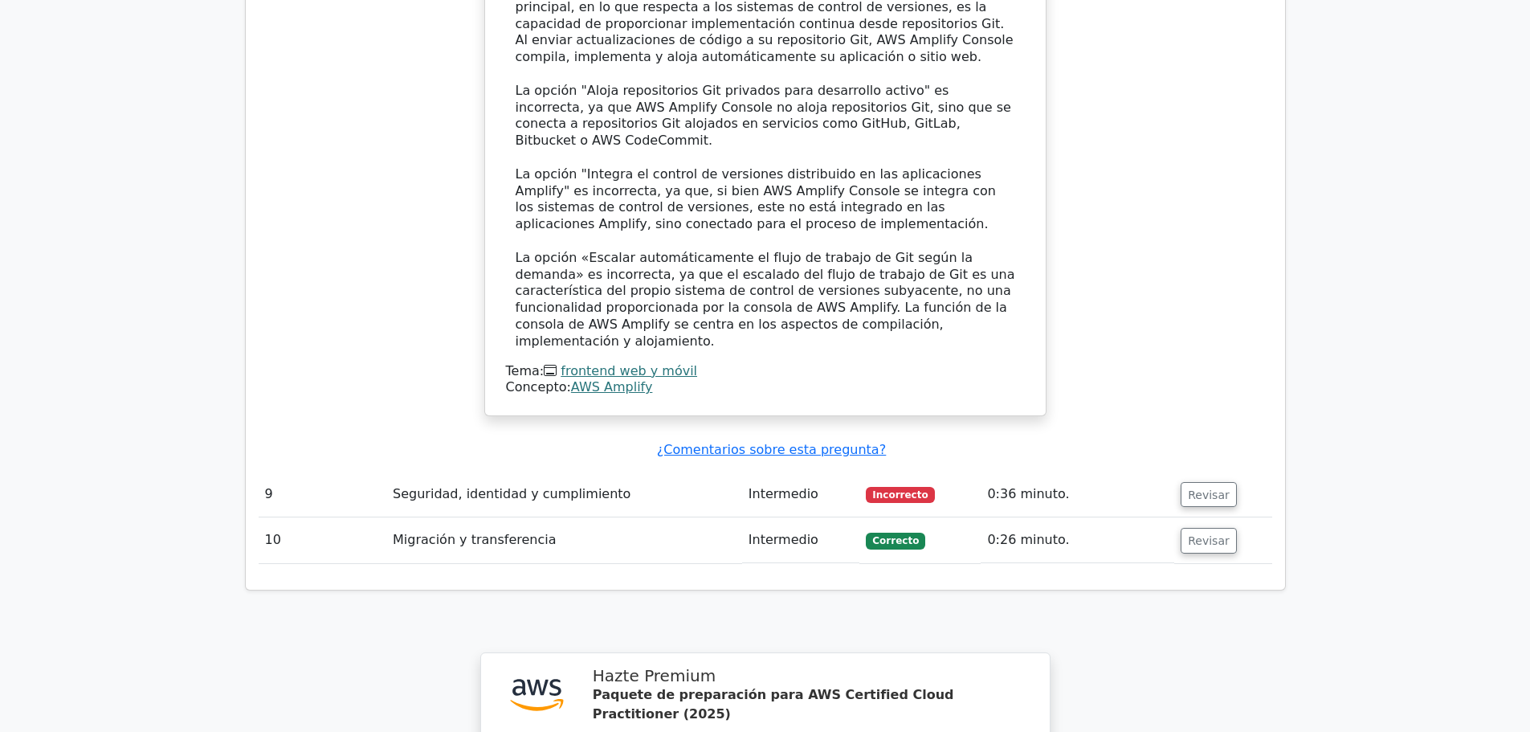
scroll to position [5139, 0]
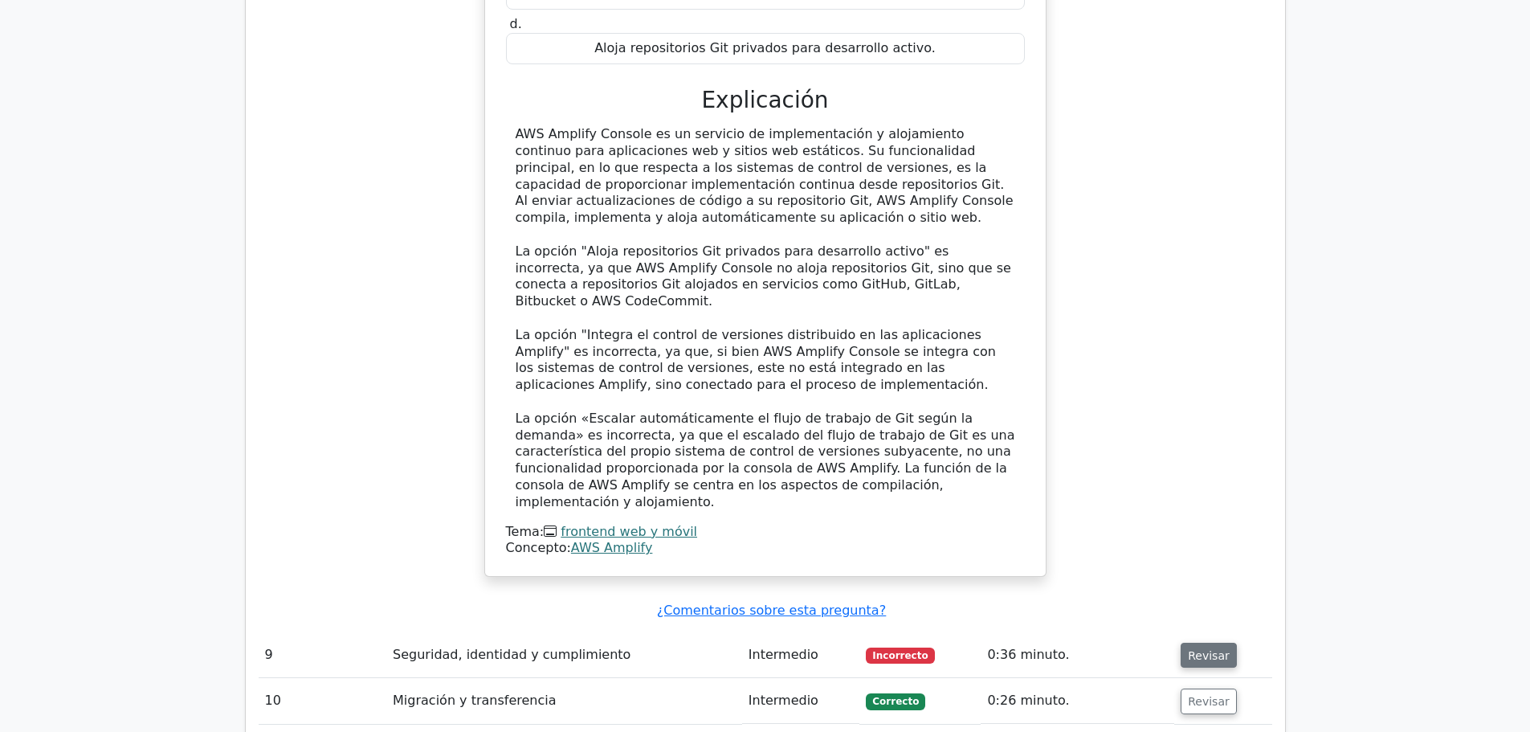
click at [1211, 648] on font "Revisar" at bounding box center [1209, 654] width 42 height 13
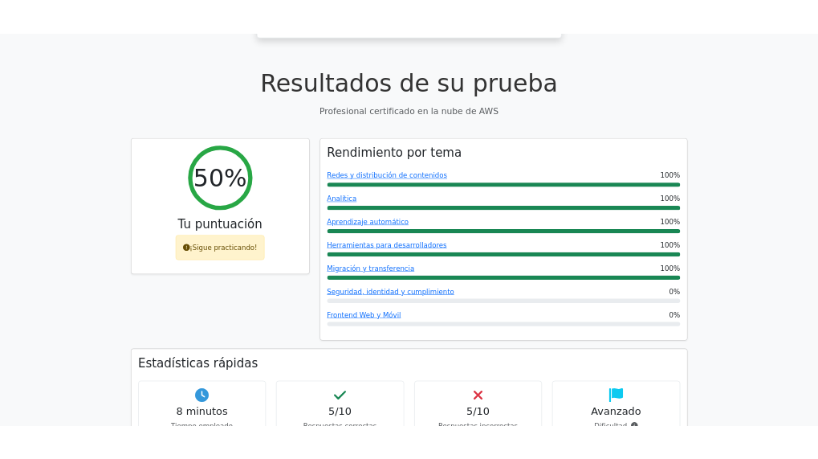
scroll to position [536, 0]
